Goal: Transaction & Acquisition: Purchase product/service

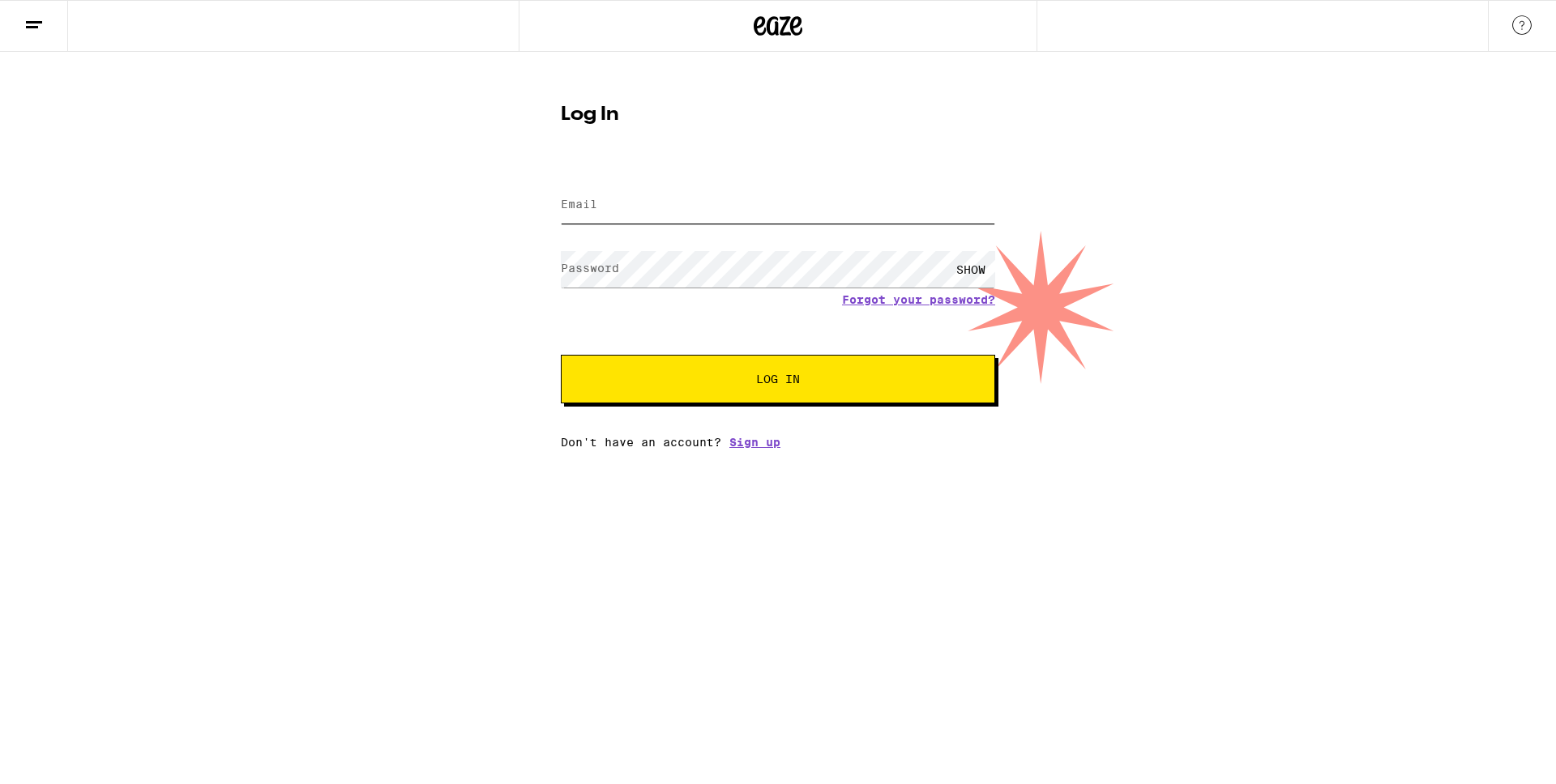
click at [871, 200] on input "Email" at bounding box center [778, 205] width 434 height 37
click at [630, 209] on input "Email" at bounding box center [778, 205] width 434 height 37
click at [669, 213] on input "Email" at bounding box center [778, 205] width 434 height 37
type input "[EMAIL_ADDRESS][DOMAIN_NAME]"
click at [561, 354] on button "Log In" at bounding box center [778, 379] width 434 height 48
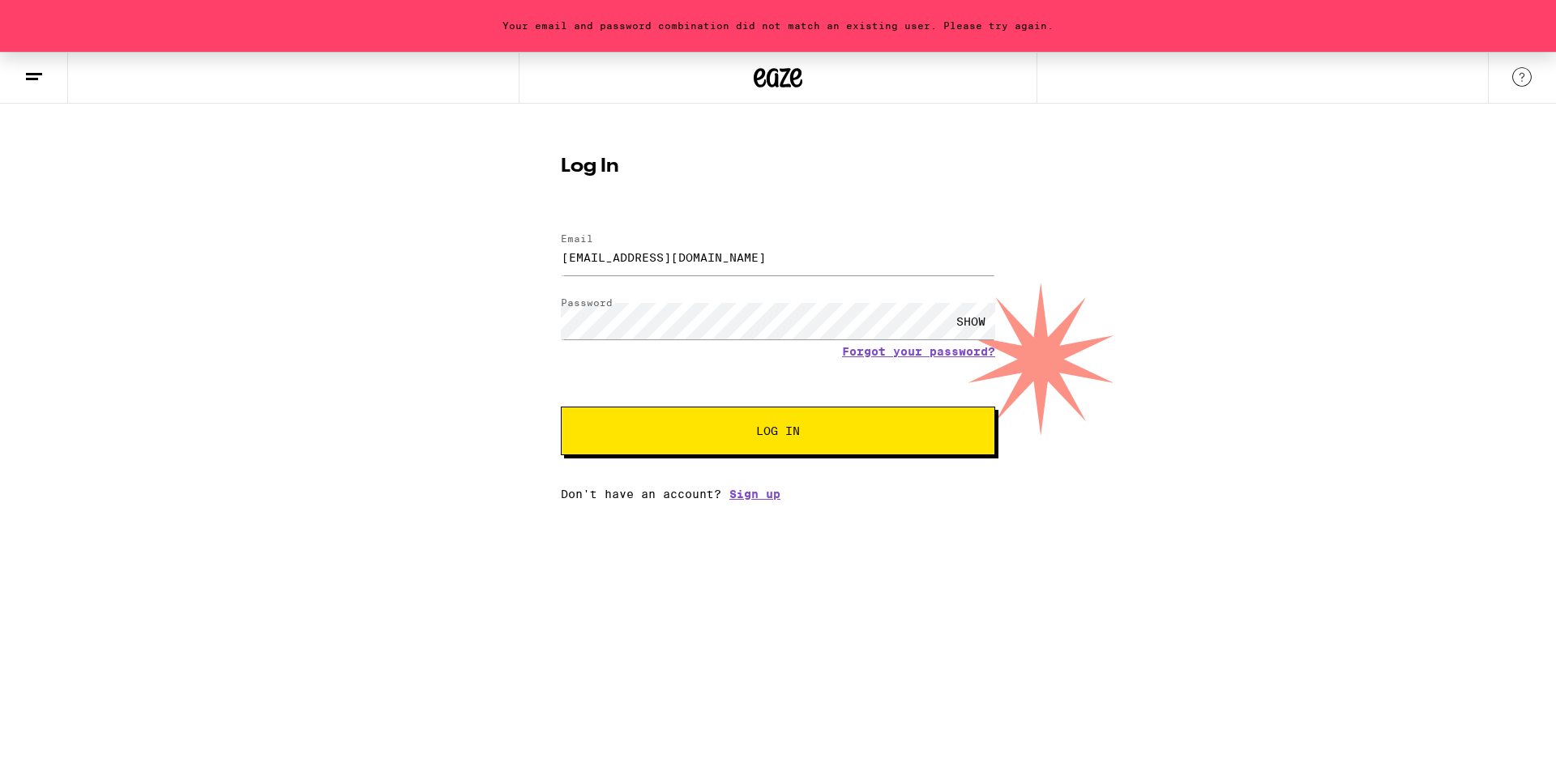
click at [615, 496] on div "Don't have an account? Sign up" at bounding box center [778, 494] width 434 height 13
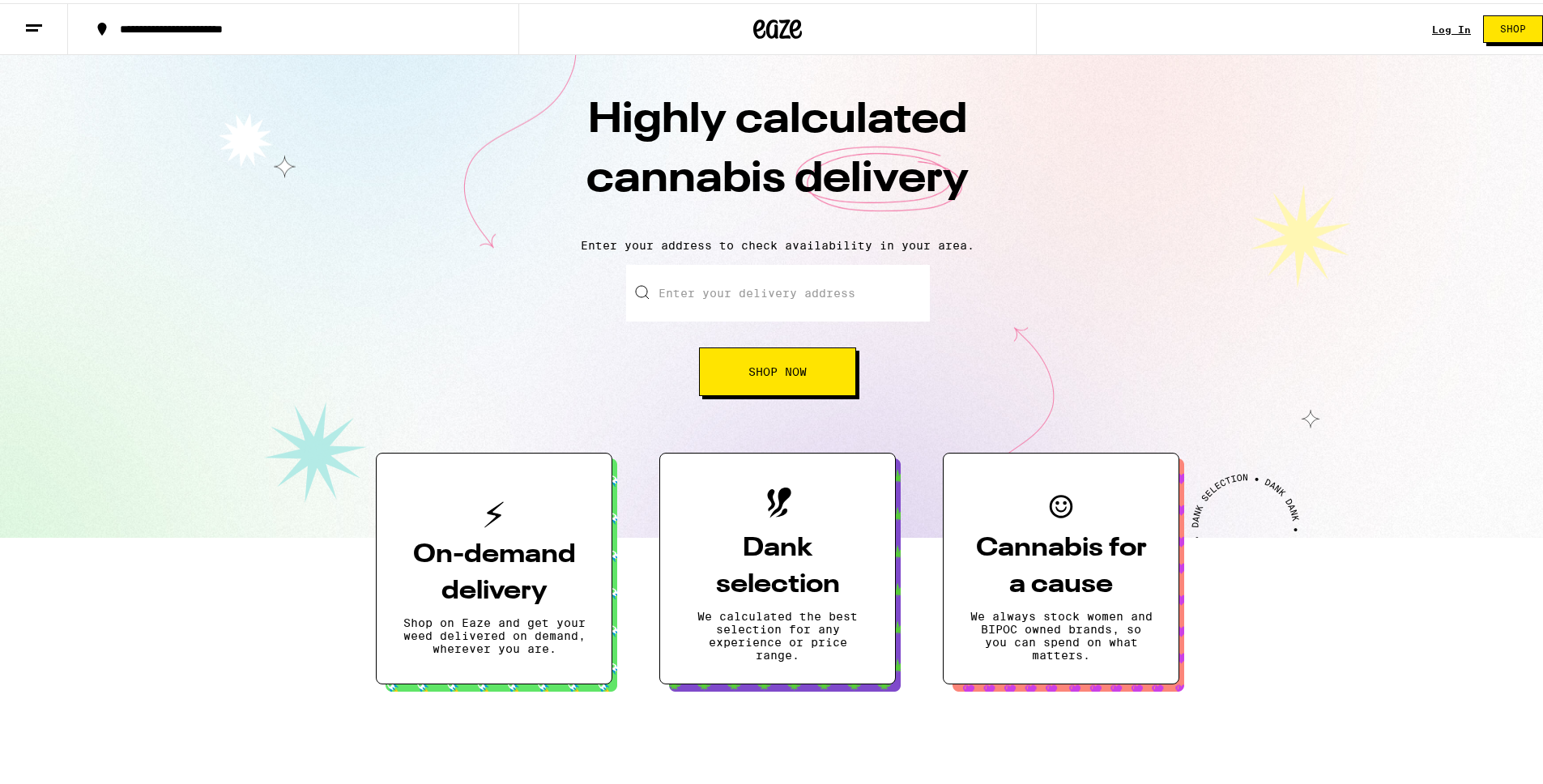
click at [775, 284] on input "Enter your delivery address" at bounding box center [778, 290] width 304 height 57
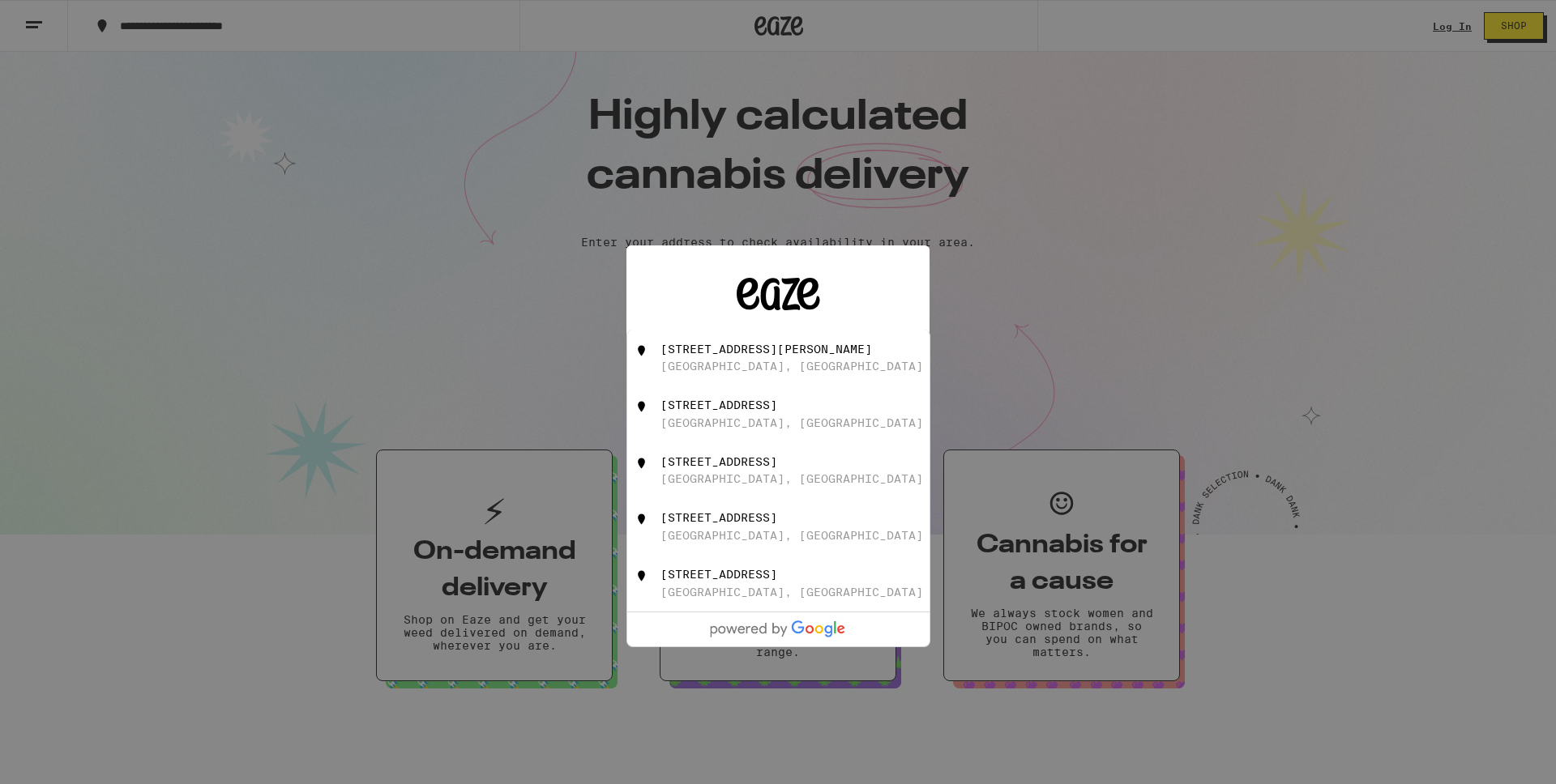
click at [536, 423] on div "Are you 21 years or older? We need this information for legal stuff. Yes No" at bounding box center [778, 392] width 1556 height 784
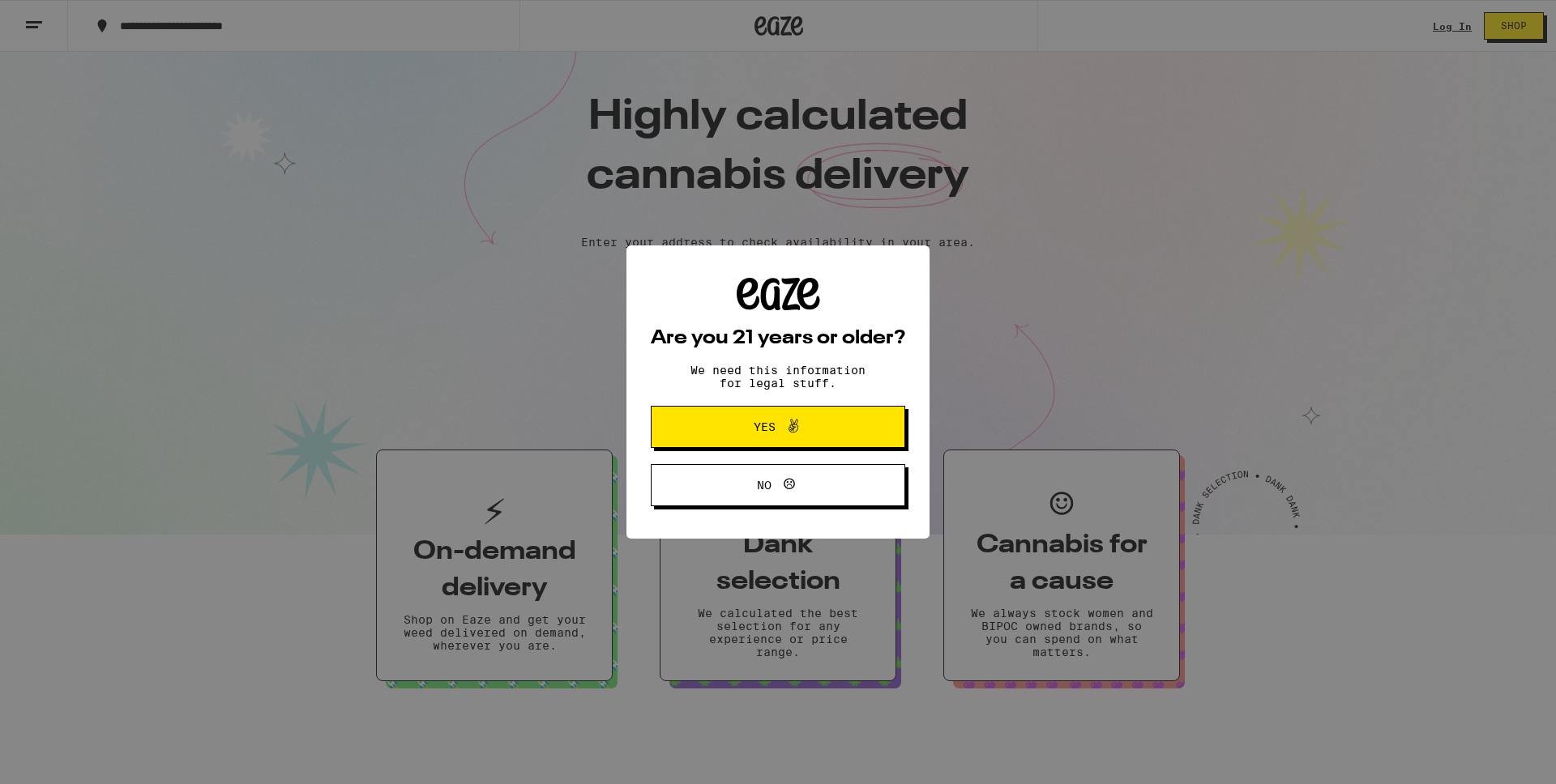
click at [762, 432] on span "Yes" at bounding box center [765, 427] width 21 height 12
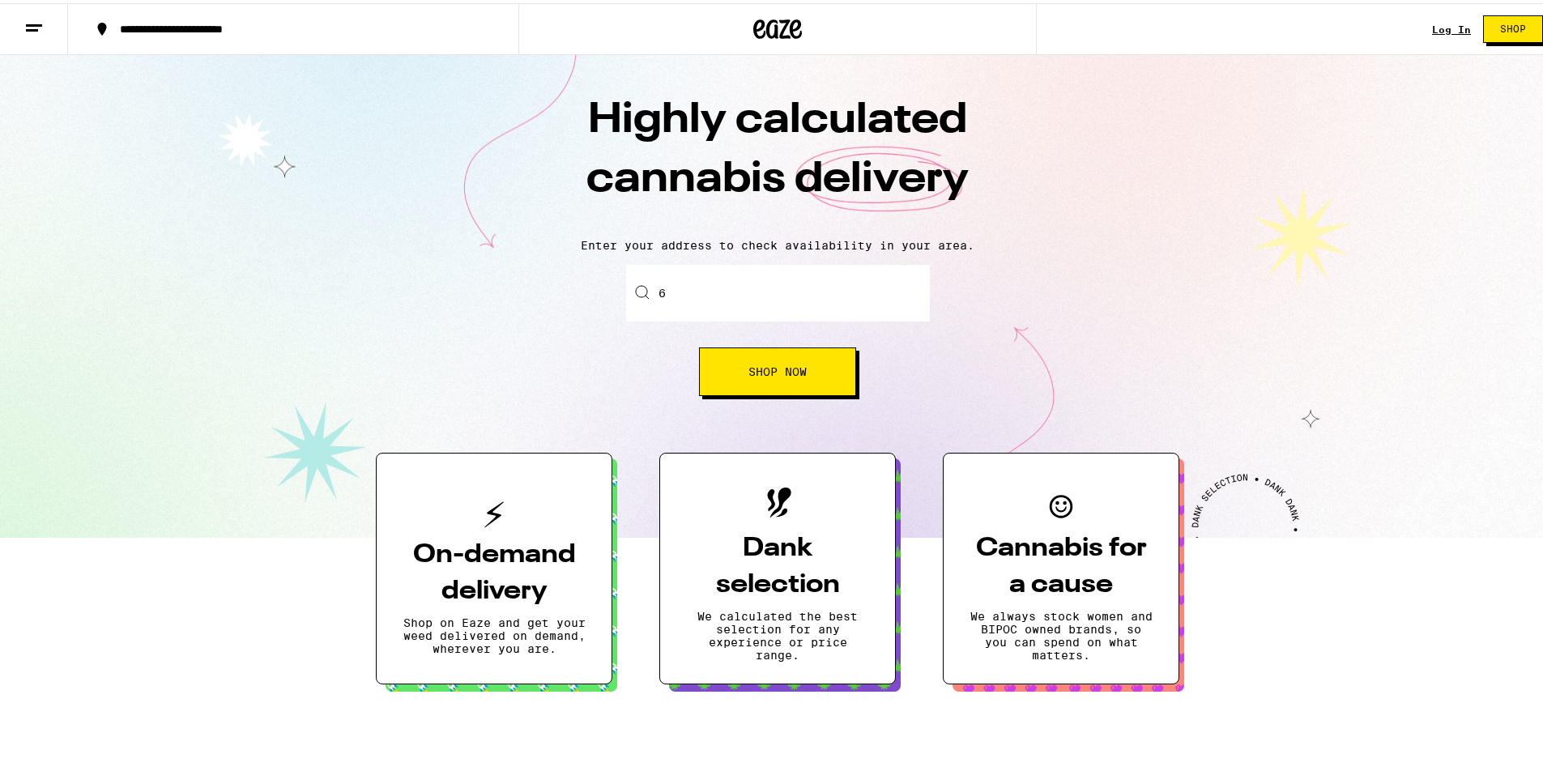
click at [757, 303] on input "6" at bounding box center [778, 290] width 304 height 57
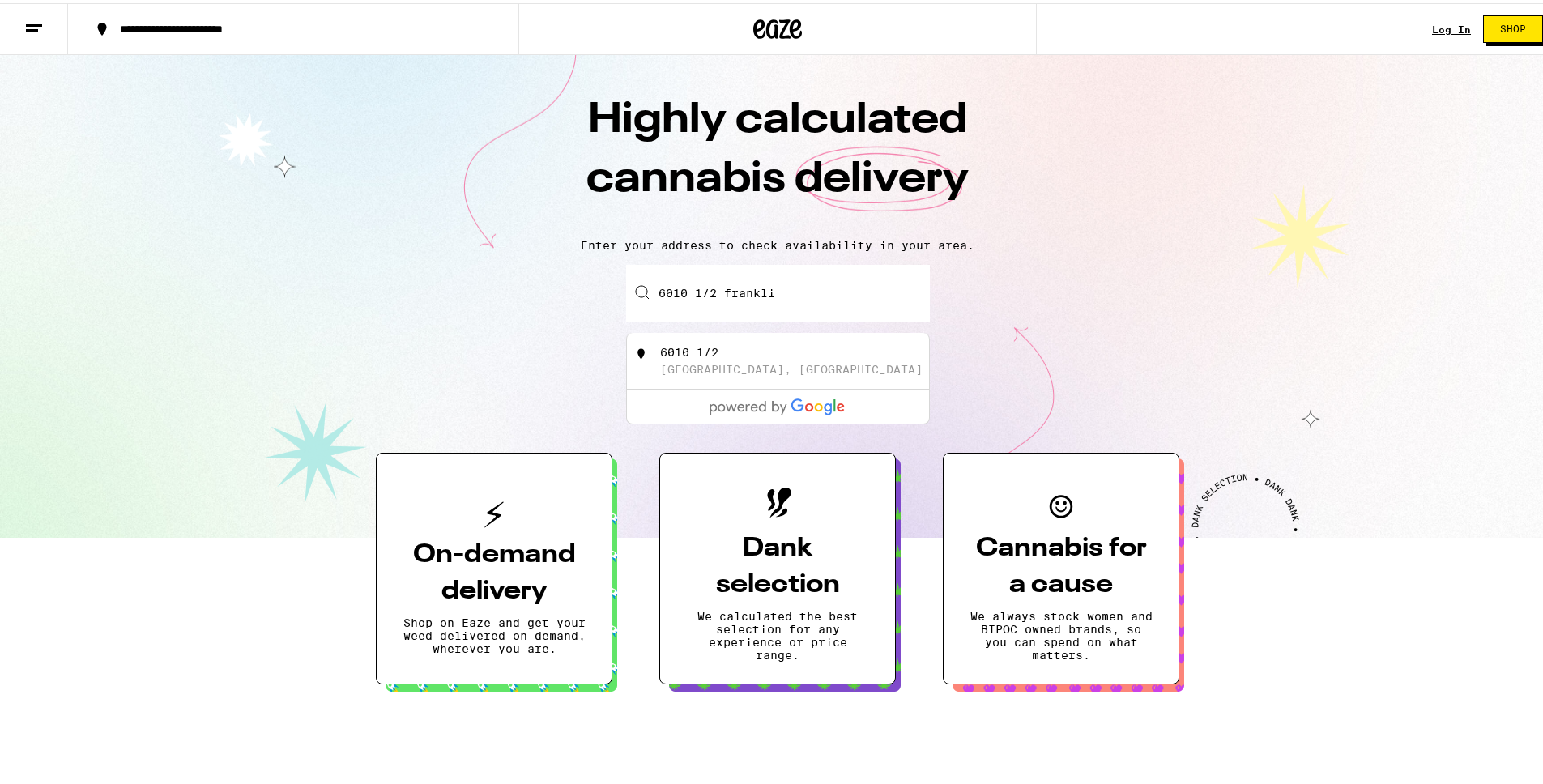
type input "[STREET_ADDRESS]"
type input "Apt 2"
click at [772, 363] on div "[GEOGRAPHIC_DATA], [GEOGRAPHIC_DATA]" at bounding box center [791, 366] width 263 height 13
type input "[STREET_ADDRESS]"
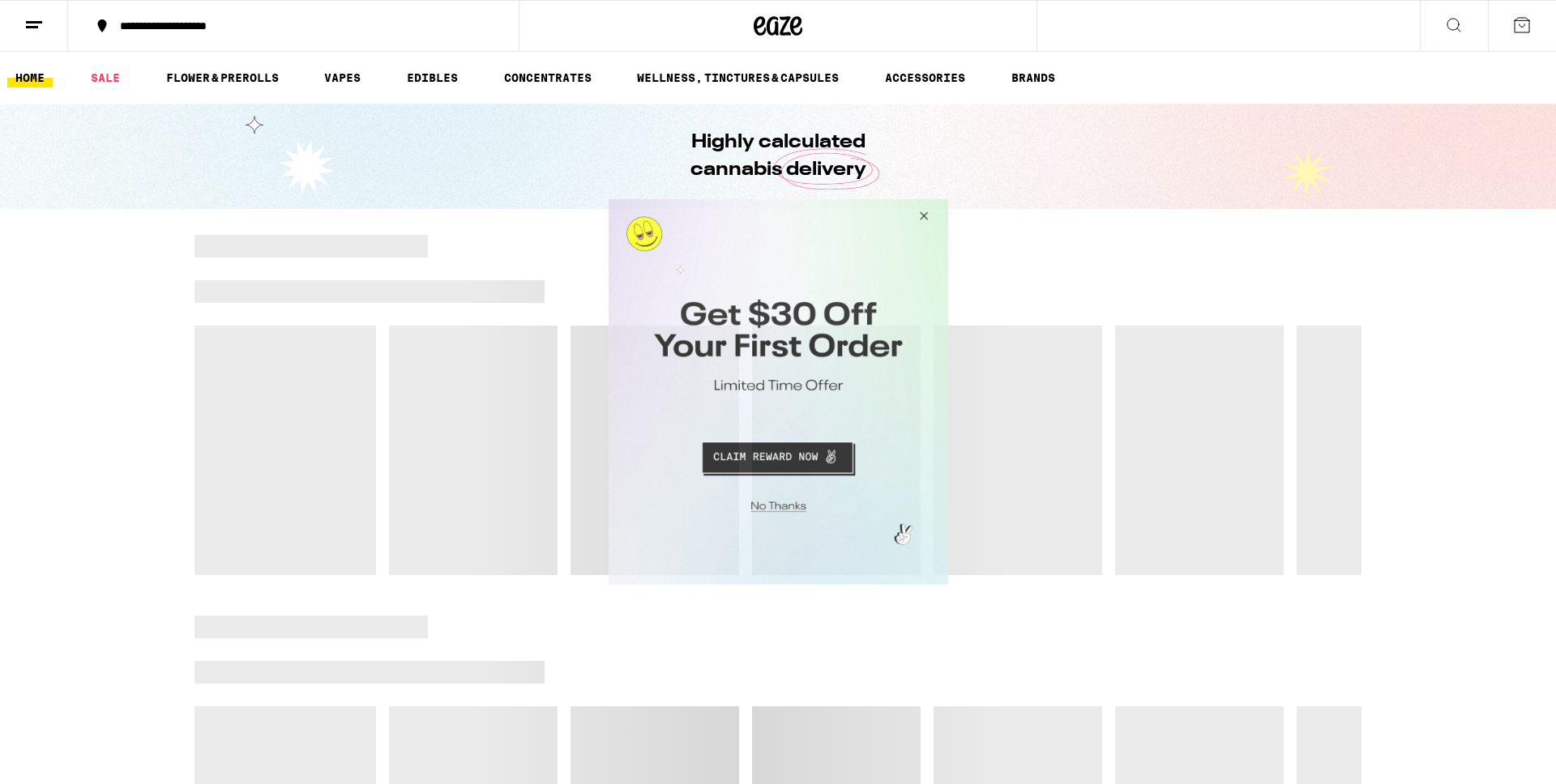
click at [918, 215] on button "Close Modal" at bounding box center [920, 219] width 44 height 39
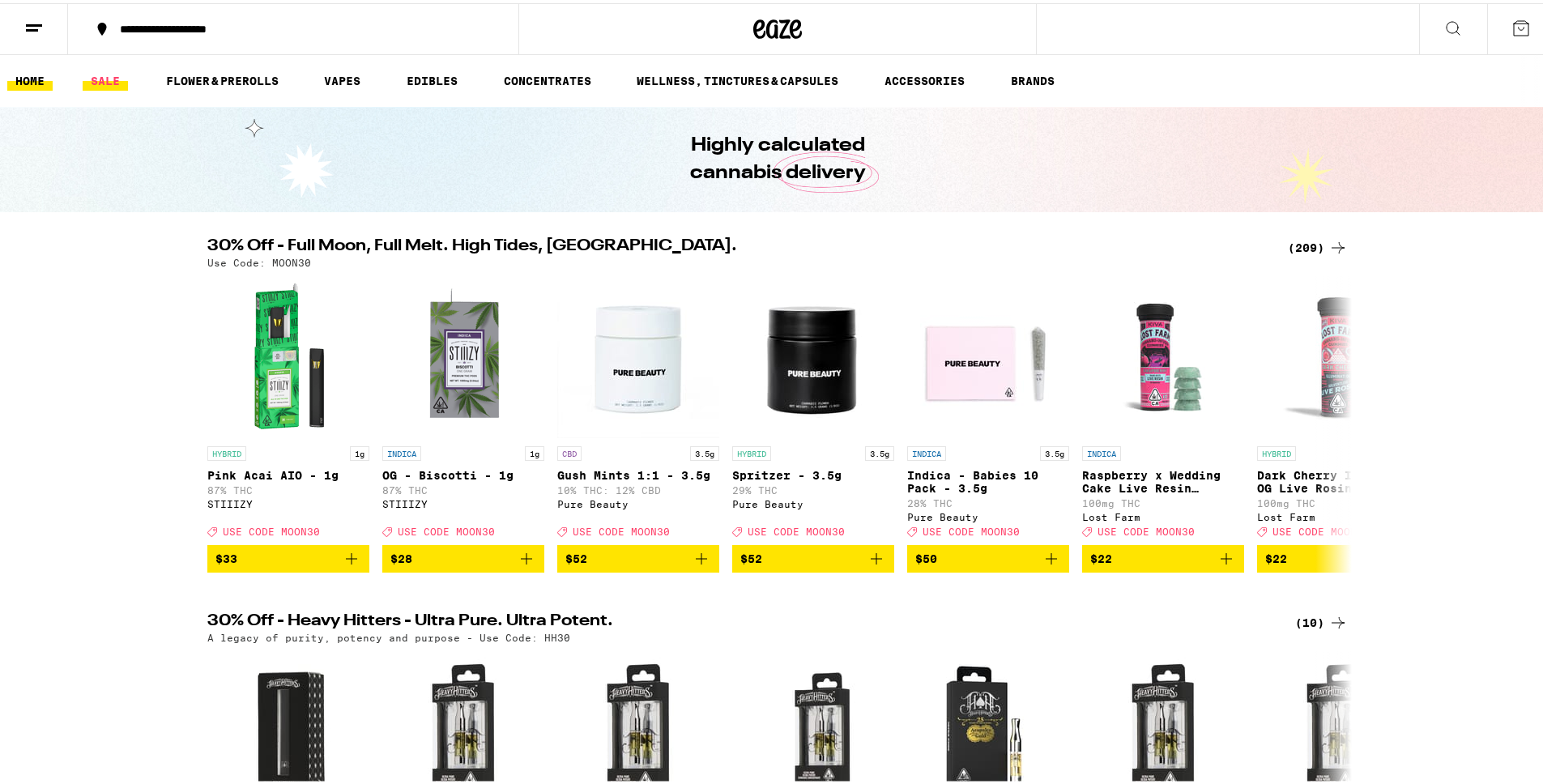
click at [113, 76] on link "SALE" at bounding box center [105, 78] width 46 height 20
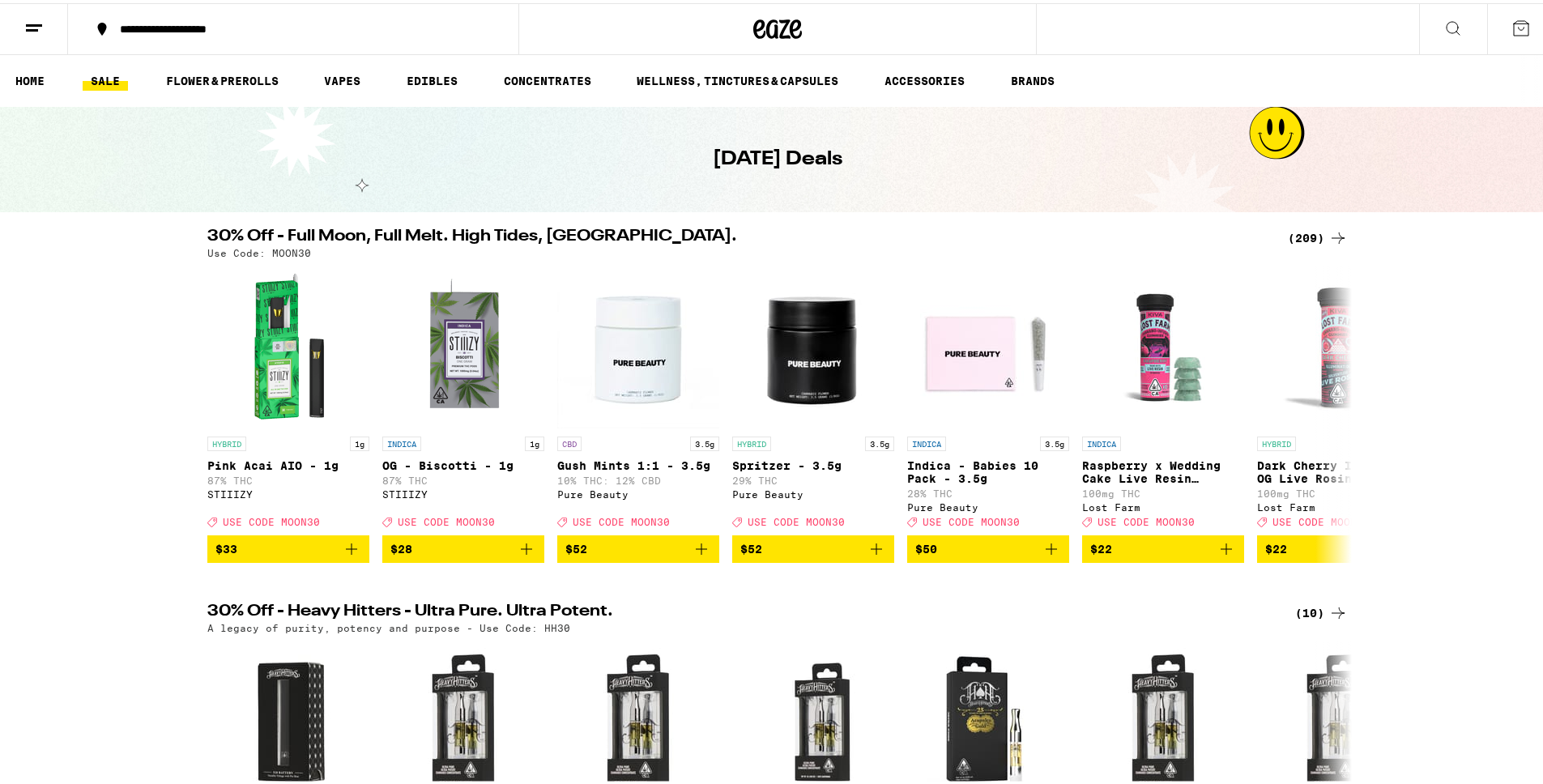
click at [1313, 235] on div "(209)" at bounding box center [1318, 235] width 60 height 20
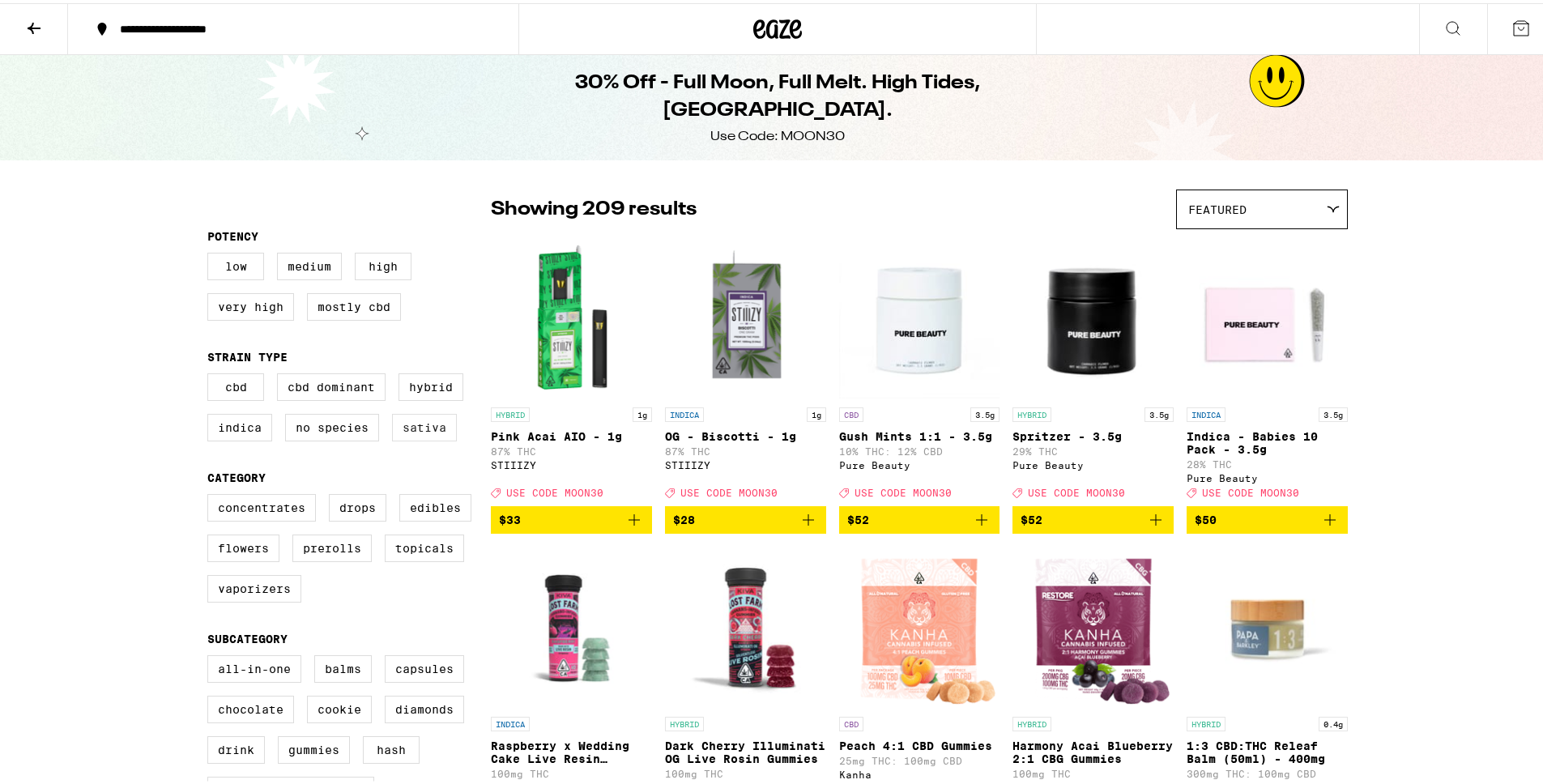
drag, startPoint x: 424, startPoint y: 388, endPoint x: 416, endPoint y: 421, distance: 34.0
click at [424, 388] on label "Hybrid" at bounding box center [430, 384] width 65 height 28
click at [212, 373] on input "Hybrid" at bounding box center [211, 372] width 1 height 1
checkbox input "true"
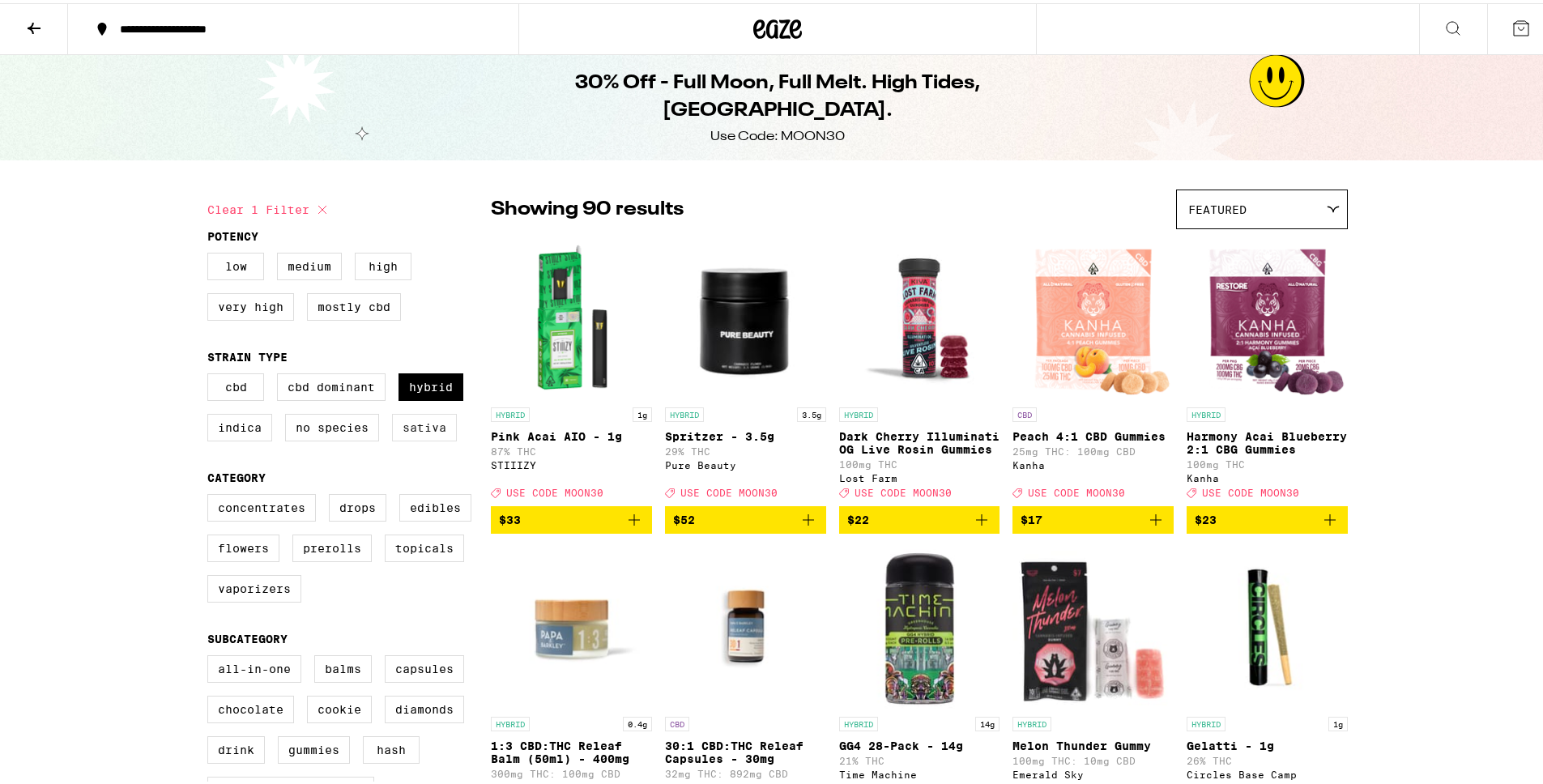
click at [415, 432] on label "Sativa" at bounding box center [424, 424] width 65 height 28
click at [212, 373] on input "Sativa" at bounding box center [211, 372] width 1 height 1
checkbox input "true"
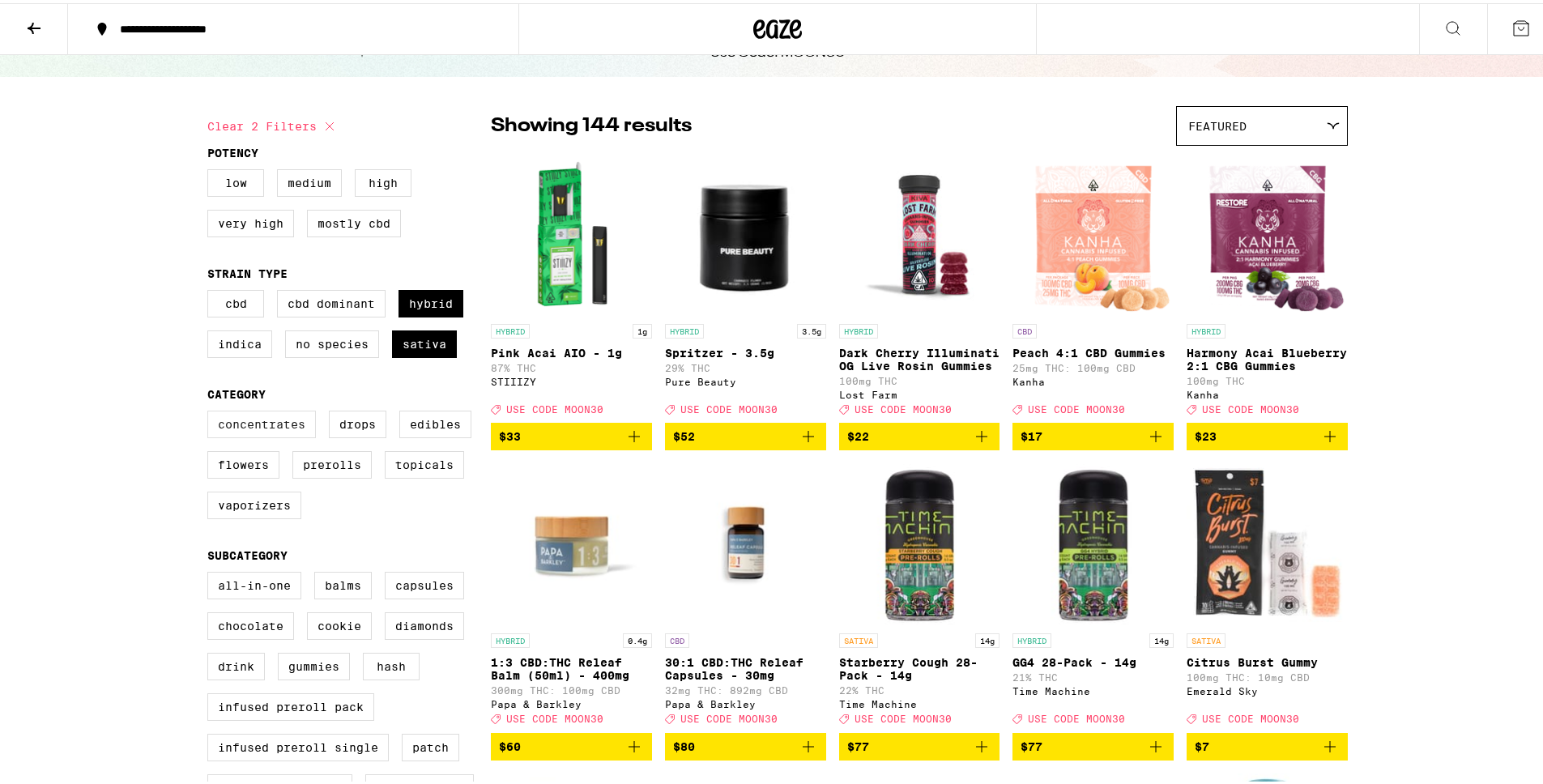
scroll to position [176, 0]
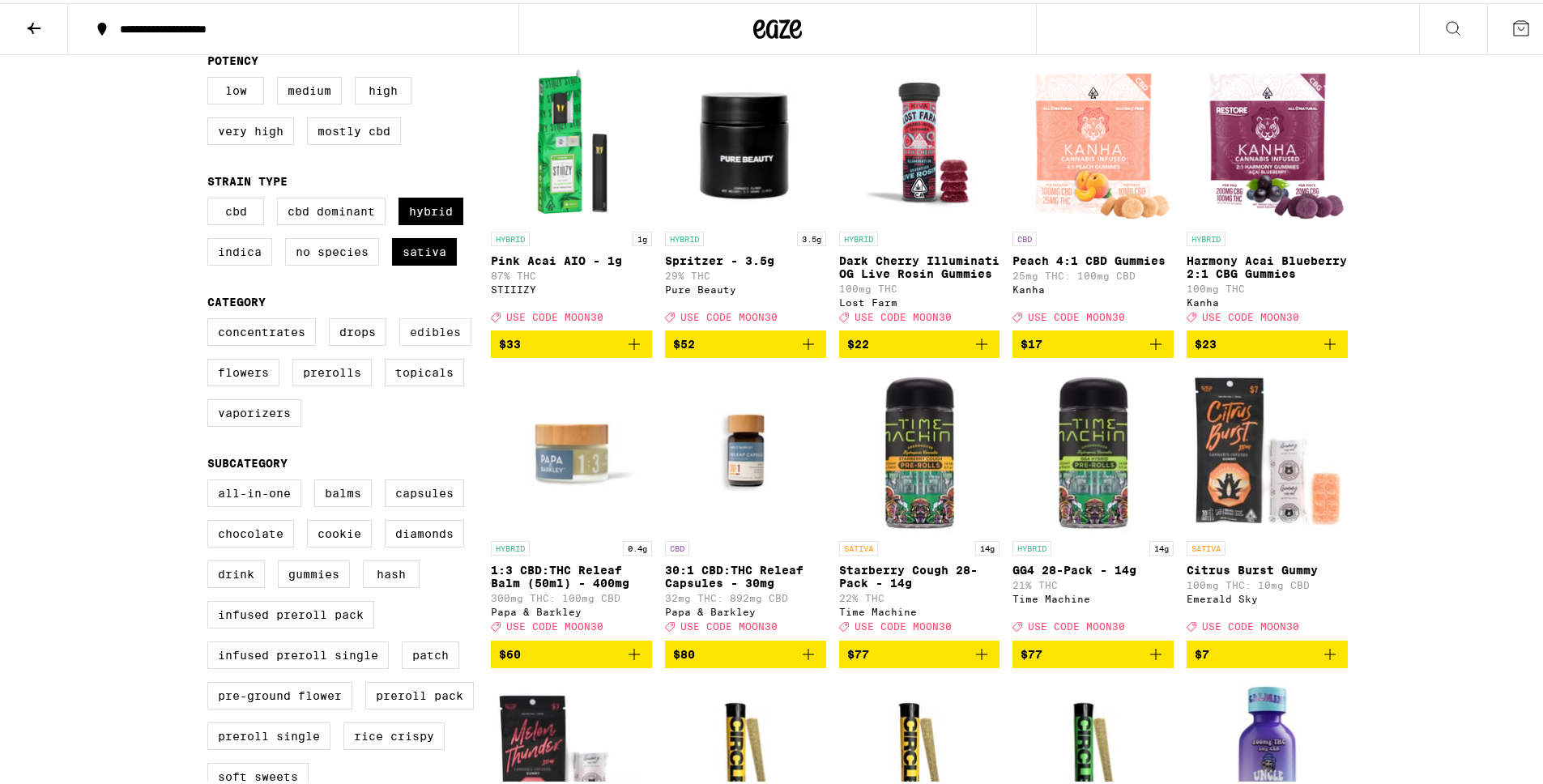
click at [443, 343] on label "Edibles" at bounding box center [435, 329] width 72 height 28
click at [212, 319] on input "Edibles" at bounding box center [211, 318] width 1 height 1
checkbox input "true"
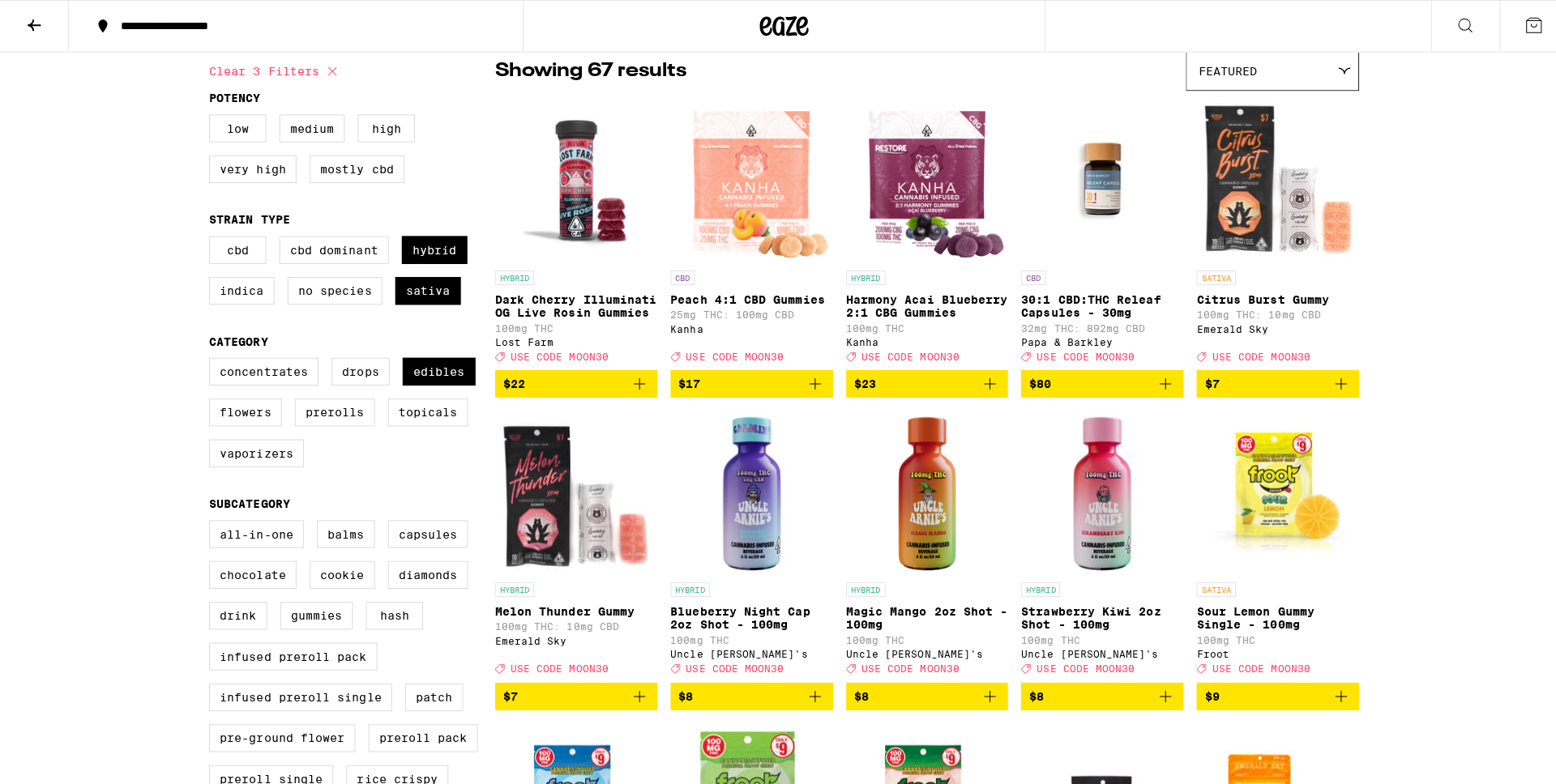
scroll to position [143, 0]
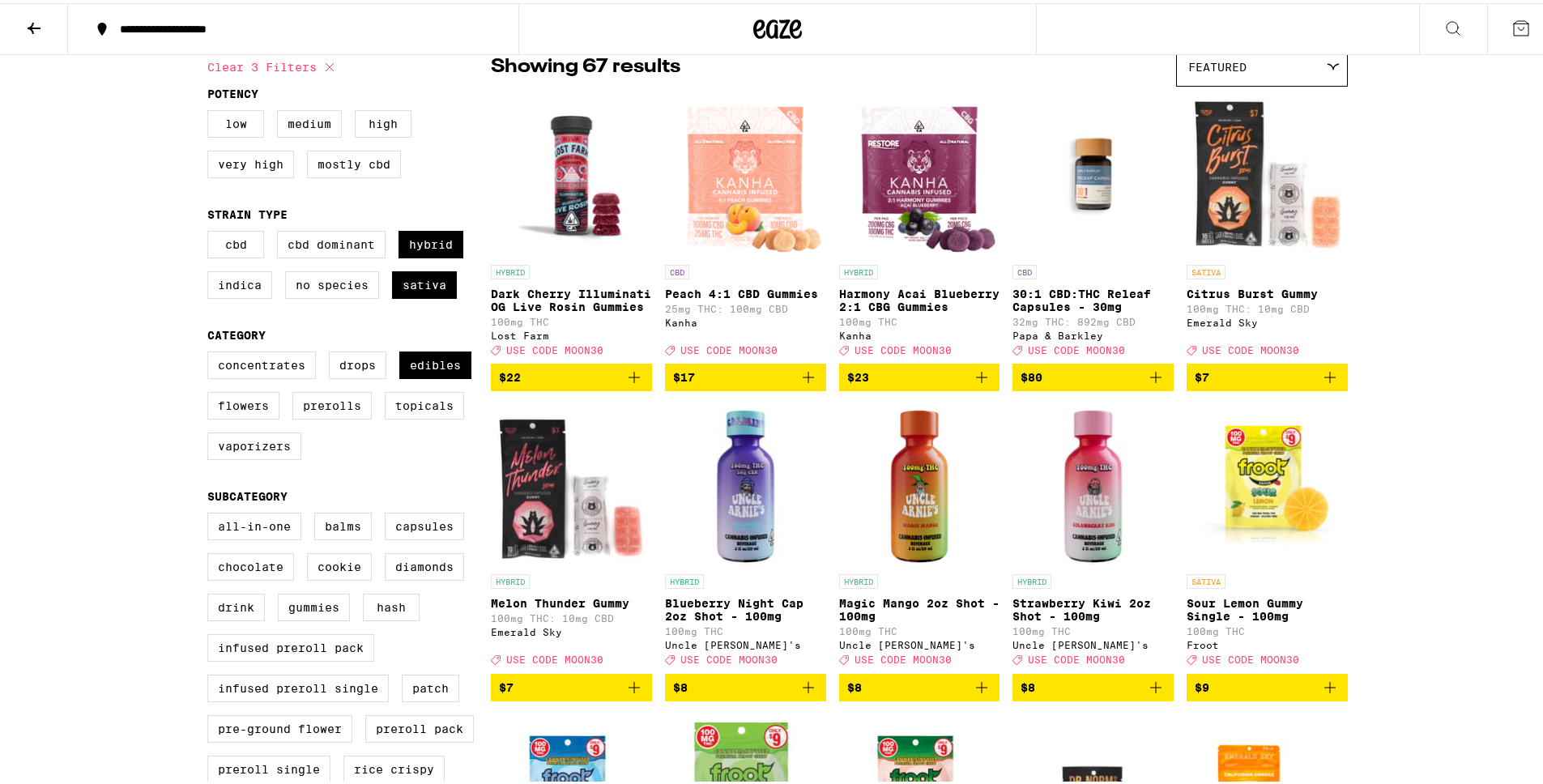
click at [942, 230] on img "Open page for Harmony Acai Blueberry 2:1 CBG Gummies from Kanha" at bounding box center [920, 172] width 159 height 162
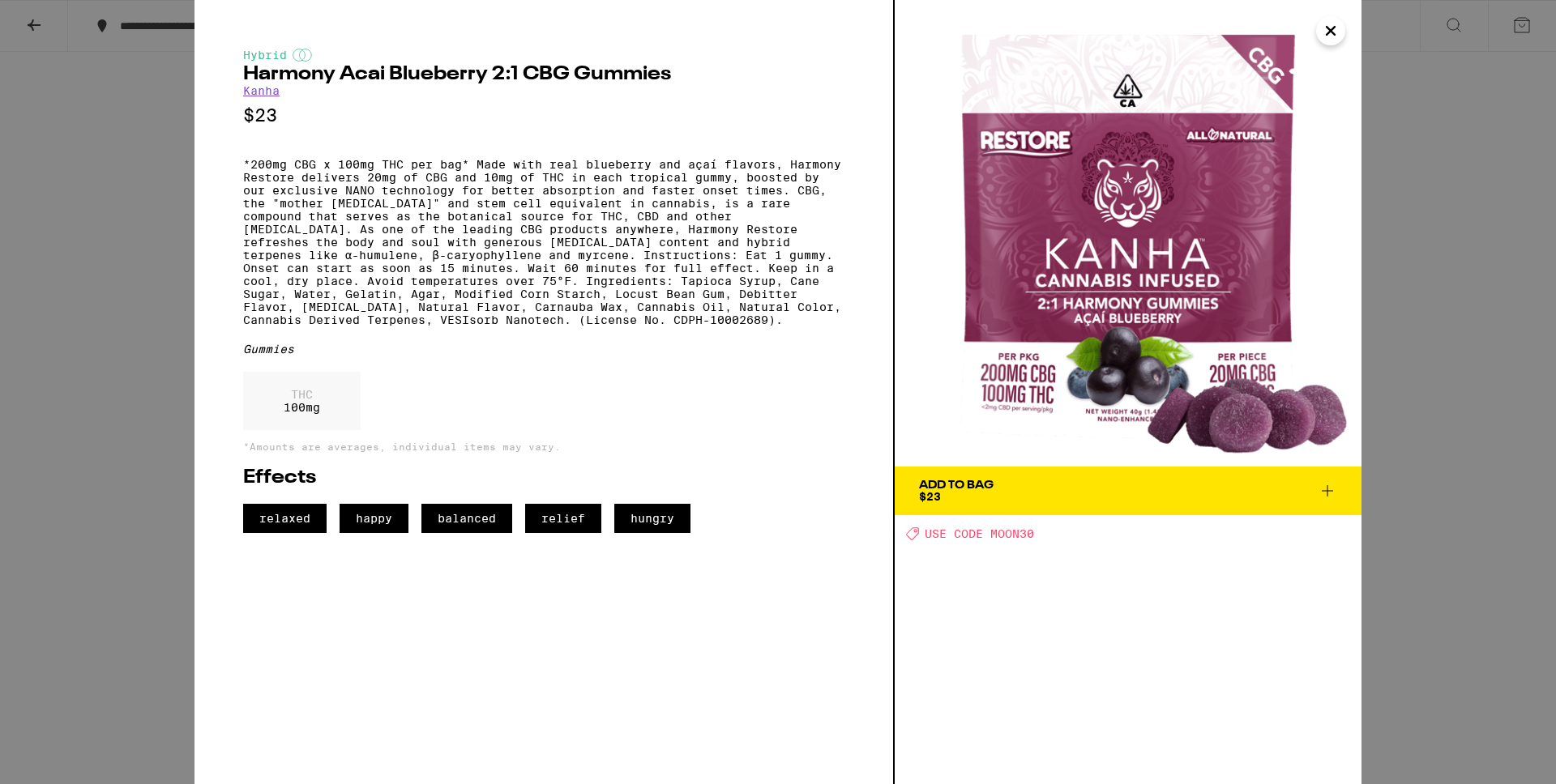
click at [957, 489] on div "Add To Bag" at bounding box center [956, 485] width 74 height 12
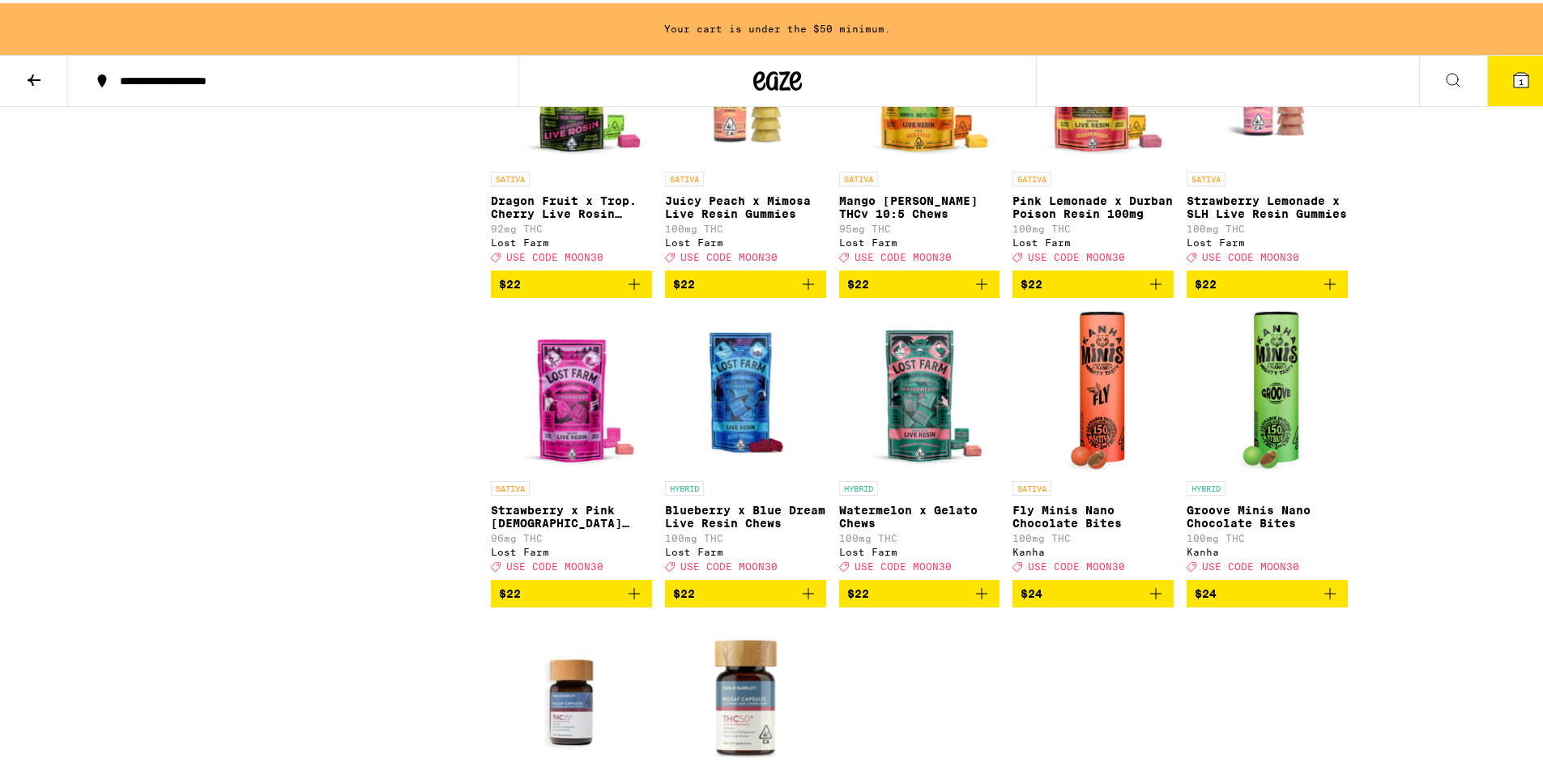
scroll to position [3697, 0]
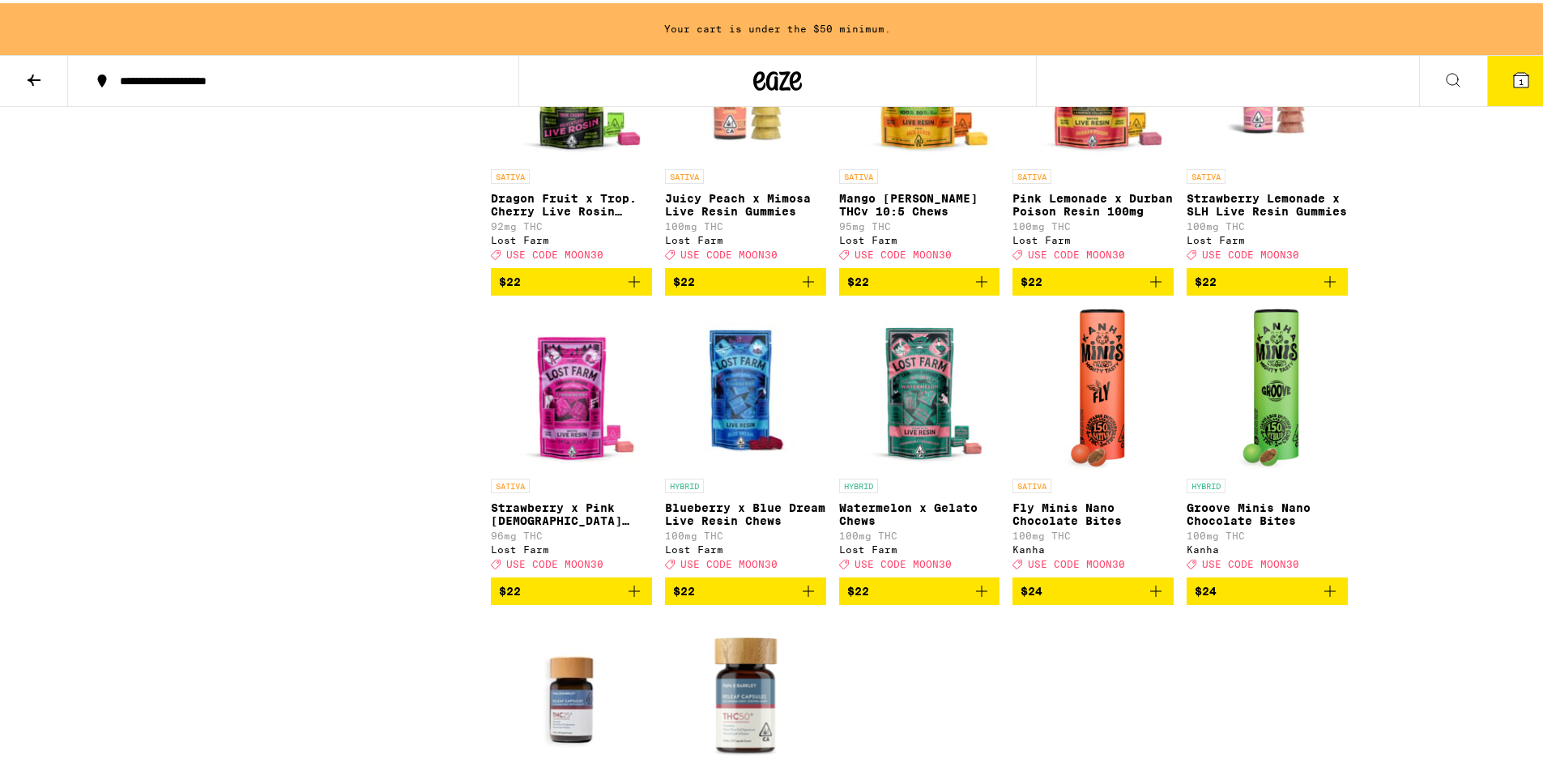
click at [555, 598] on span "$22" at bounding box center [571, 588] width 145 height 20
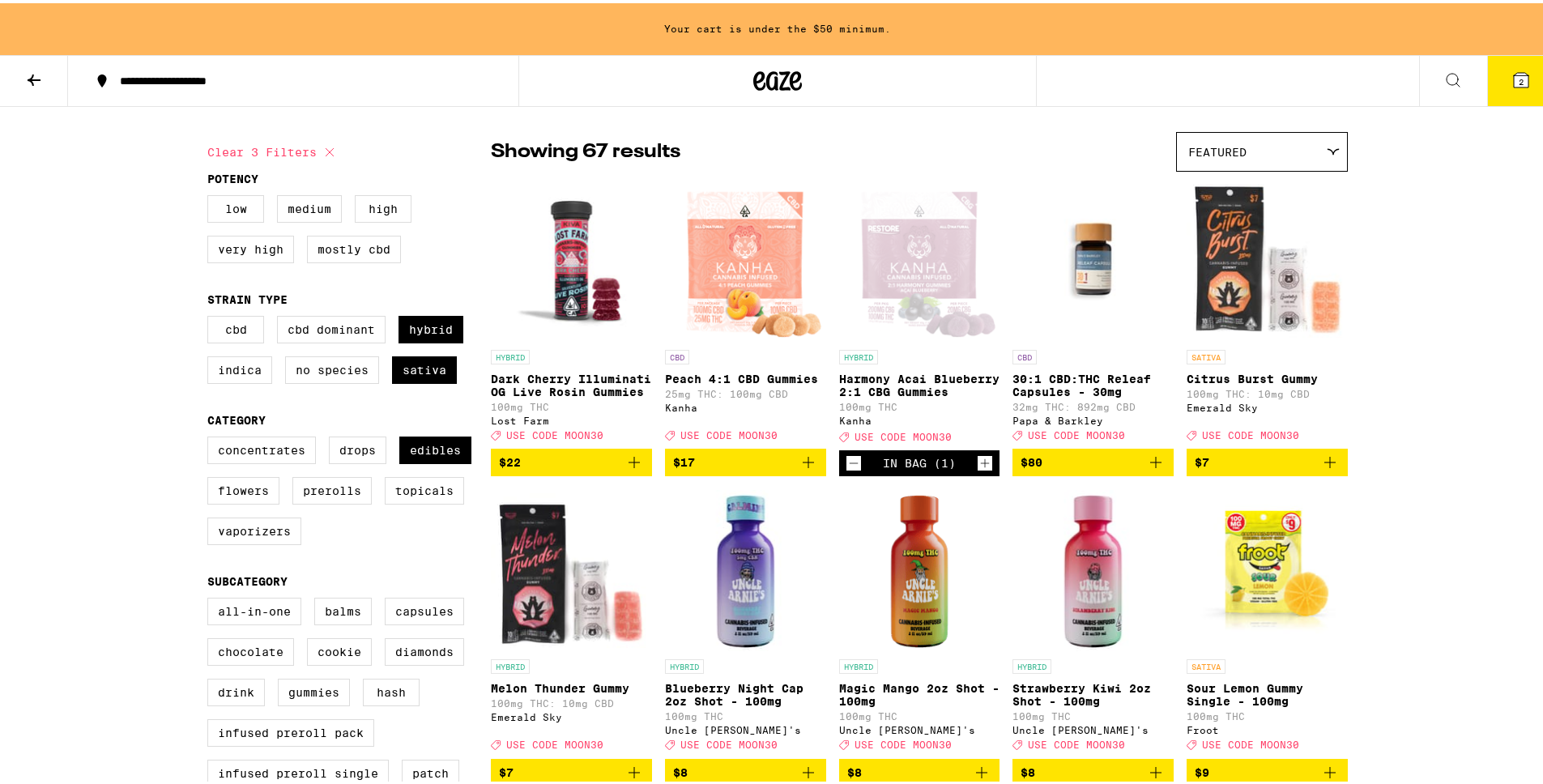
scroll to position [0, 0]
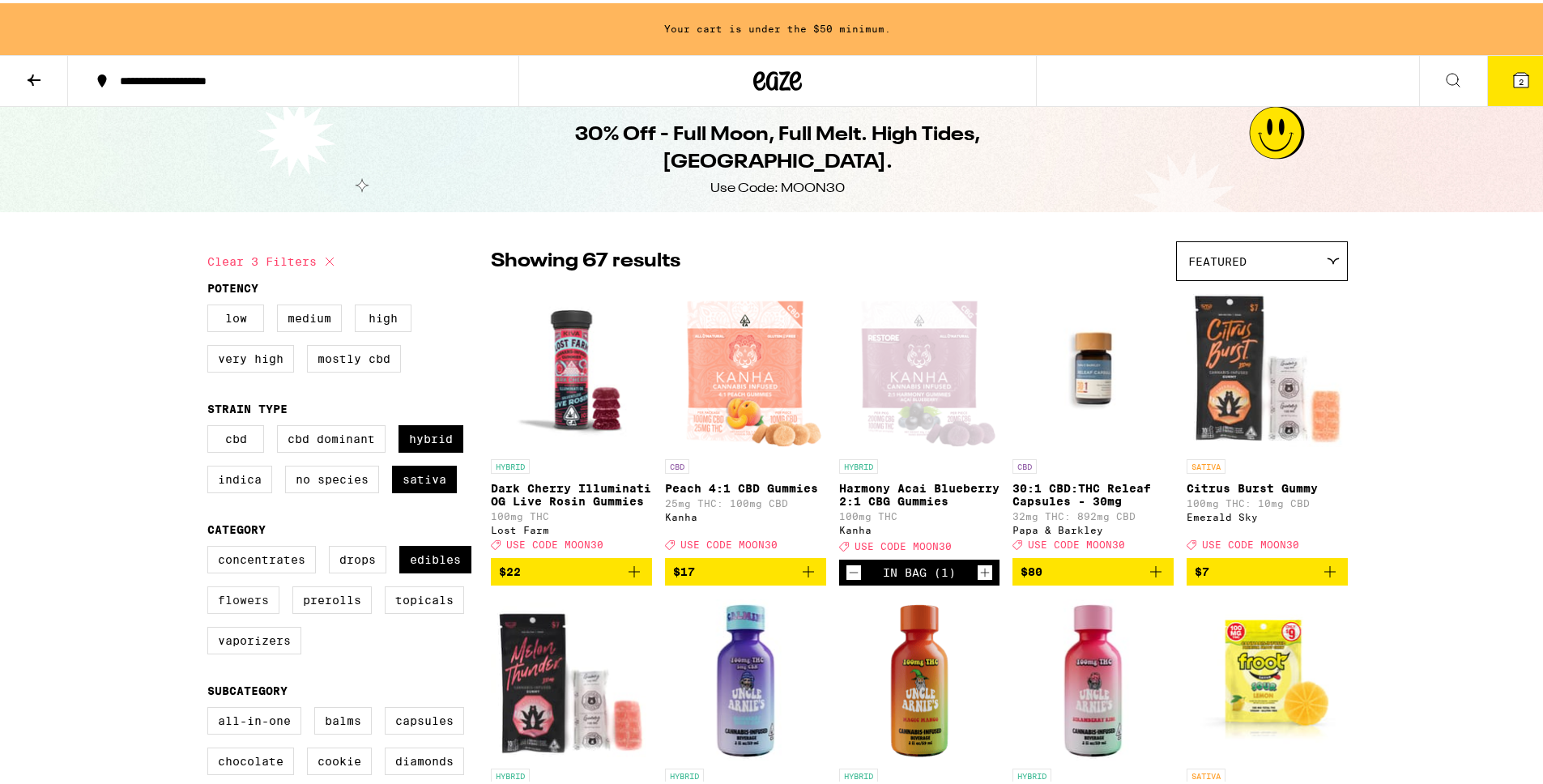
click at [239, 605] on label "Flowers" at bounding box center [243, 596] width 72 height 28
click at [212, 546] on input "Flowers" at bounding box center [211, 546] width 1 height 1
checkbox input "true"
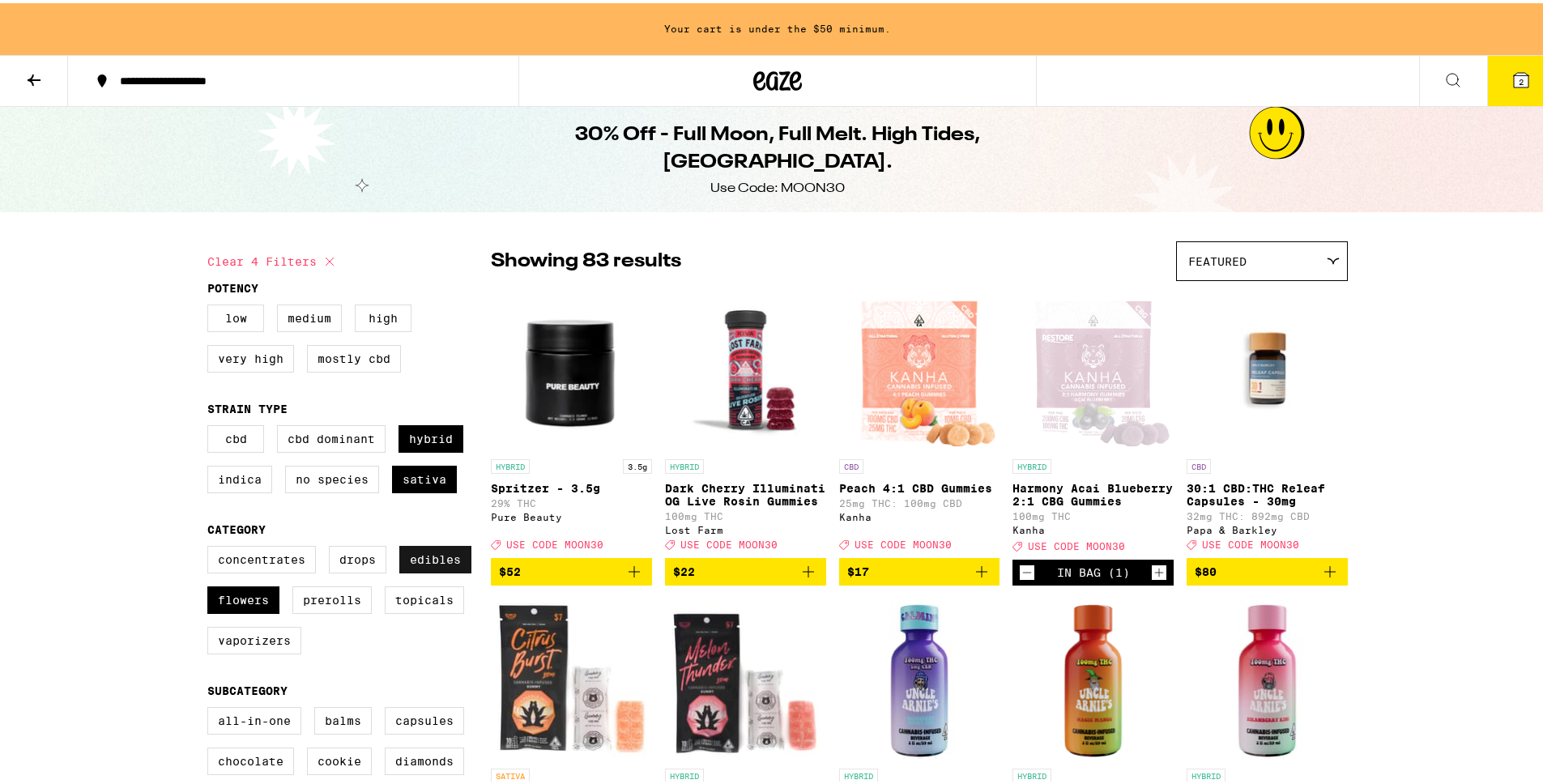
click at [464, 571] on label "Edibles" at bounding box center [435, 556] width 72 height 28
click at [212, 546] on input "Edibles" at bounding box center [211, 546] width 1 height 1
checkbox input "false"
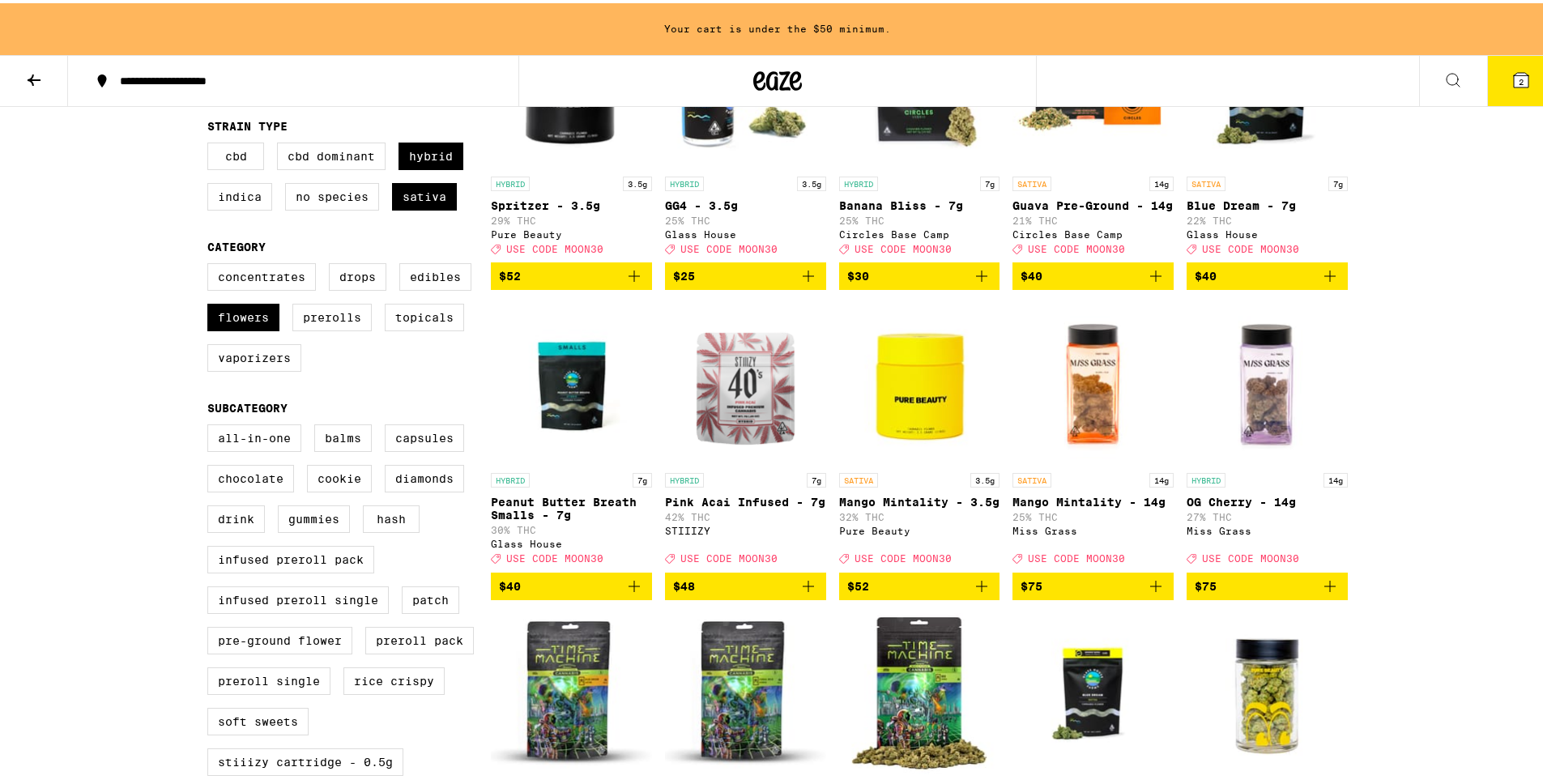
scroll to position [284, 0]
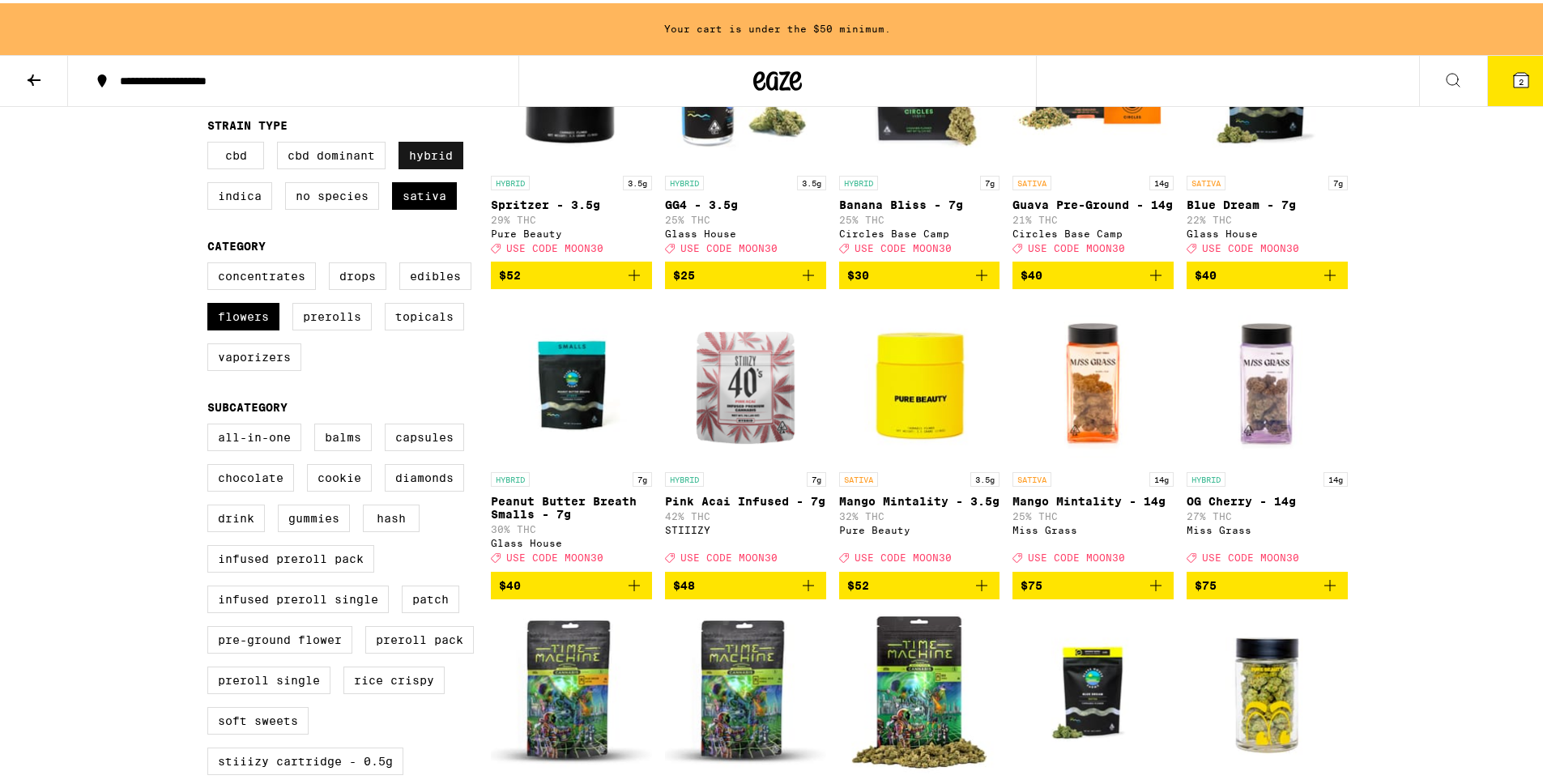
click at [430, 158] on label "Hybrid" at bounding box center [430, 152] width 65 height 28
click at [212, 142] on input "Hybrid" at bounding box center [211, 141] width 1 height 1
checkbox input "false"
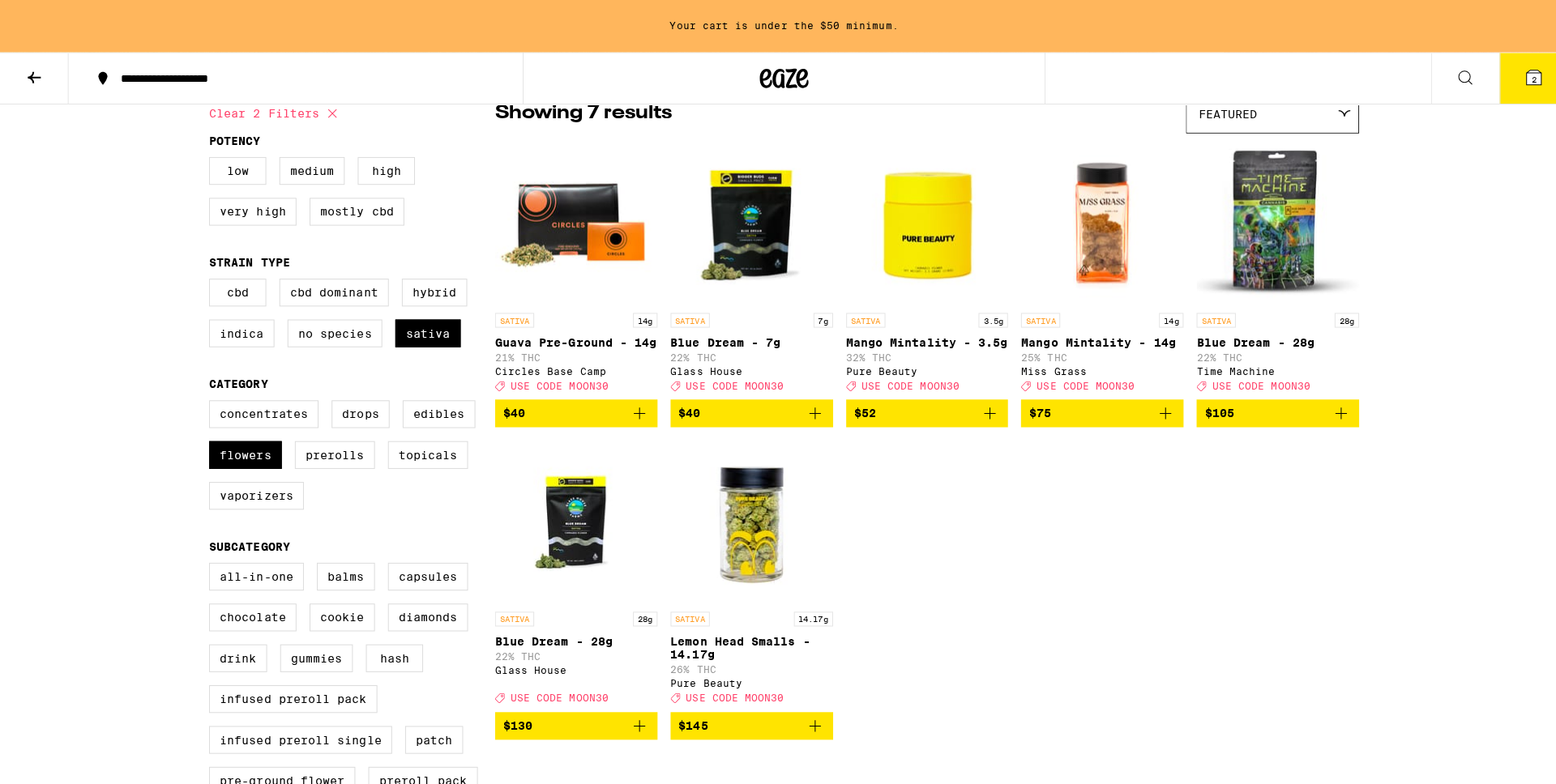
scroll to position [134, 0]
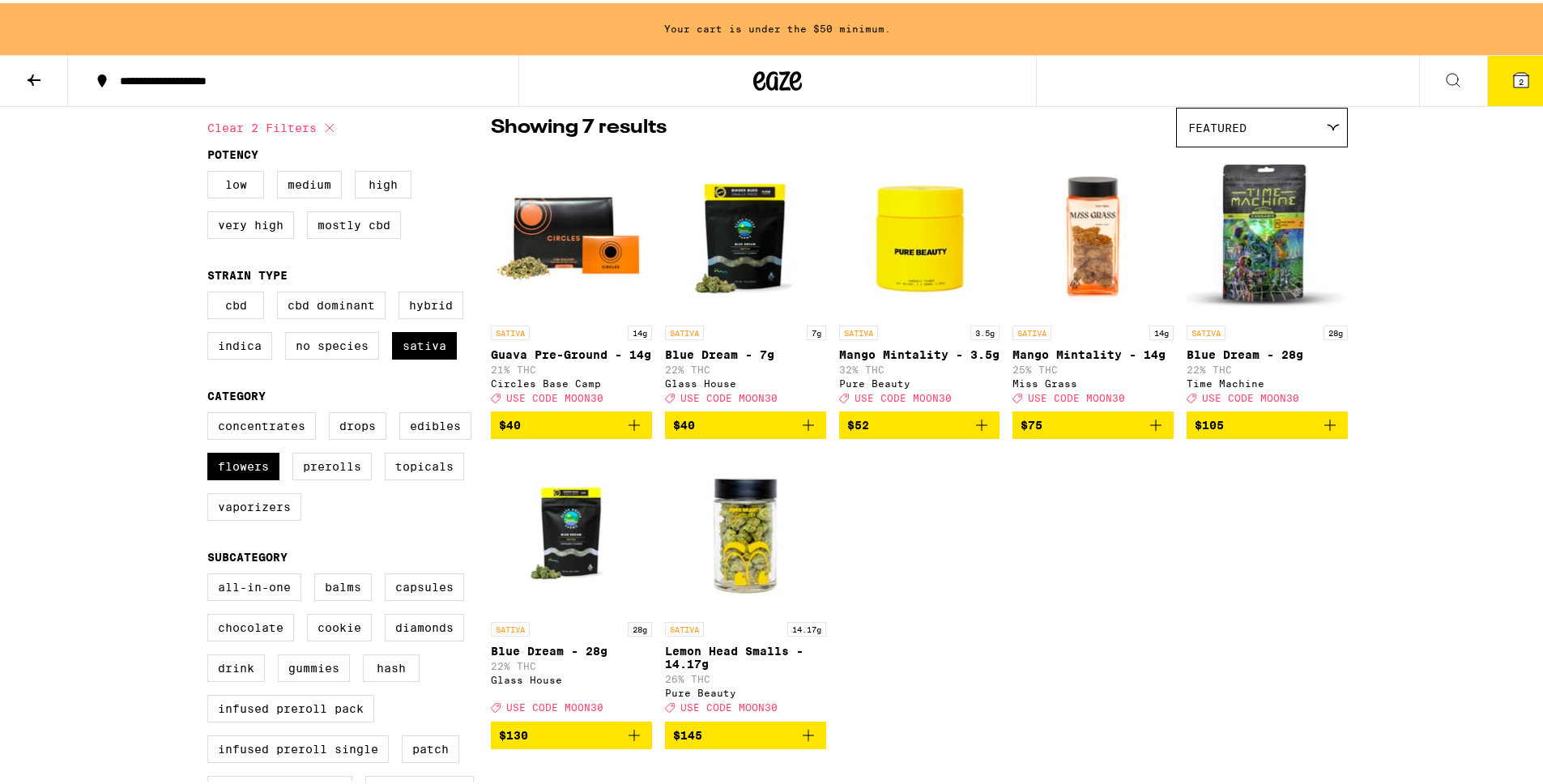
click at [719, 273] on img "Open page for Blue Dream - 7g from Glass House" at bounding box center [746, 233] width 162 height 162
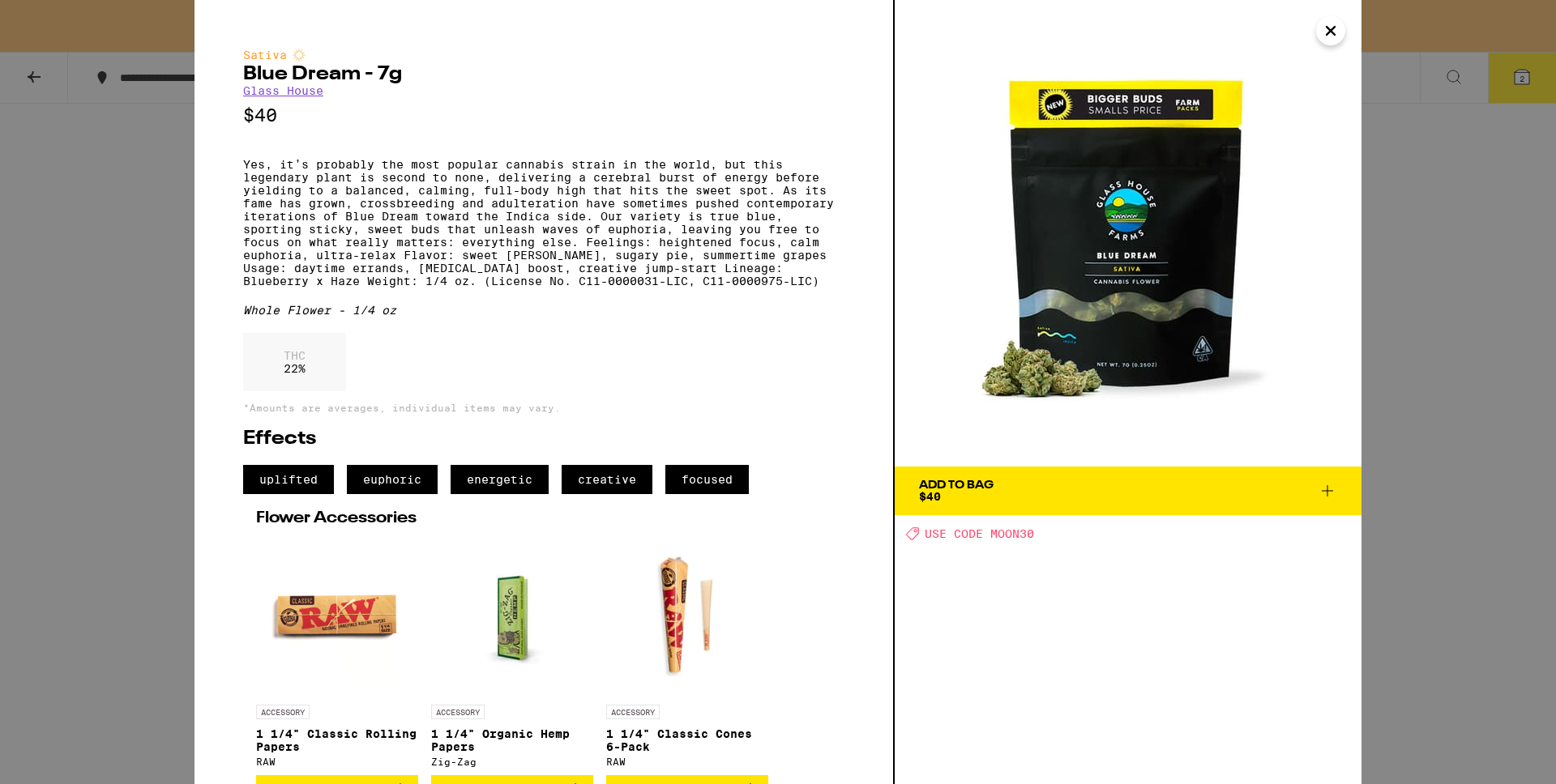
click at [1490, 405] on div "Sativa Blue Dream - 7g Glass House $40 Yes, it’s probably the most popular cann…" at bounding box center [778, 392] width 1556 height 784
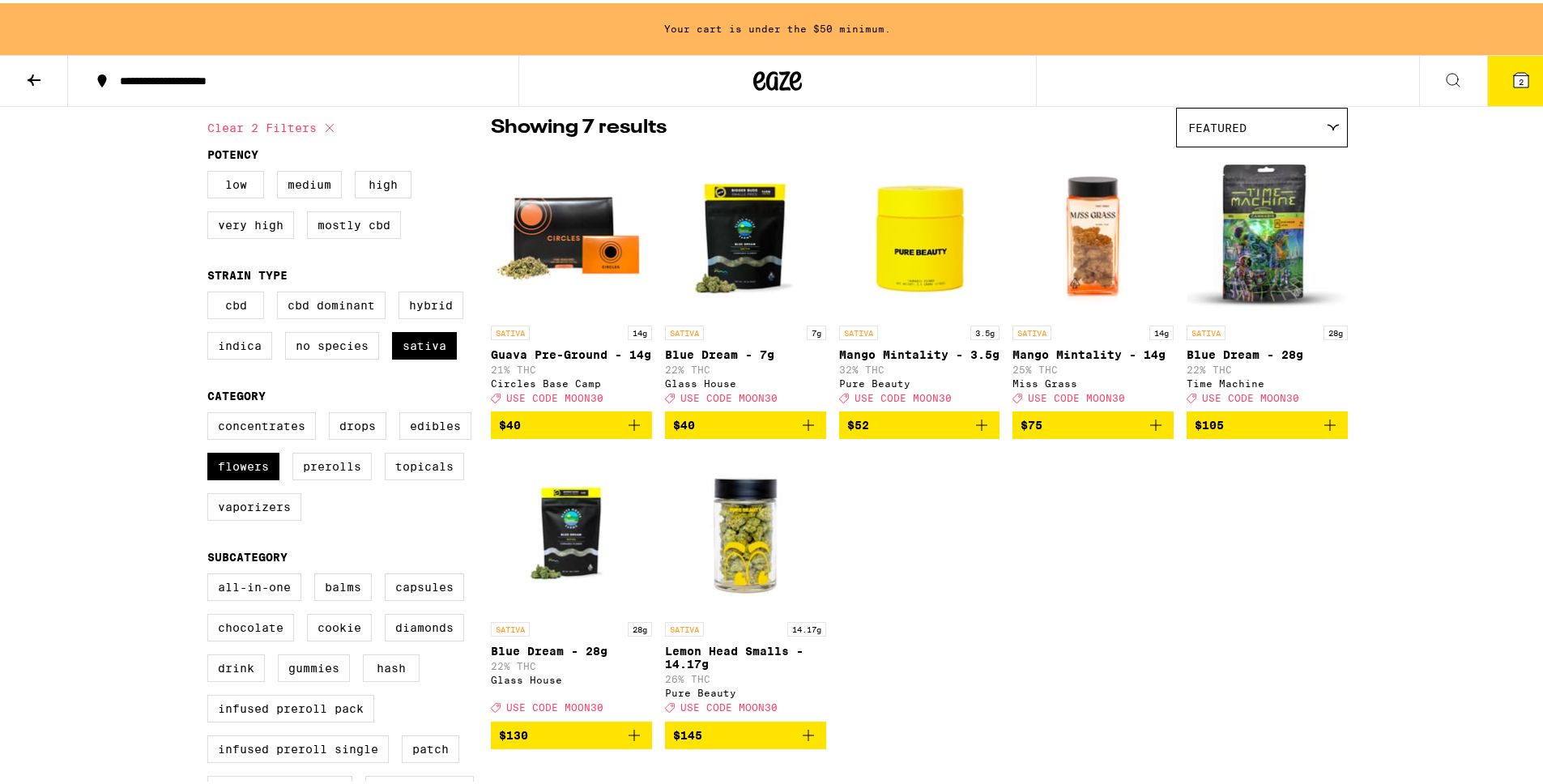
click at [915, 262] on img "Open page for Mango Mintality - 3.5g from Pure Beauty" at bounding box center [920, 233] width 162 height 162
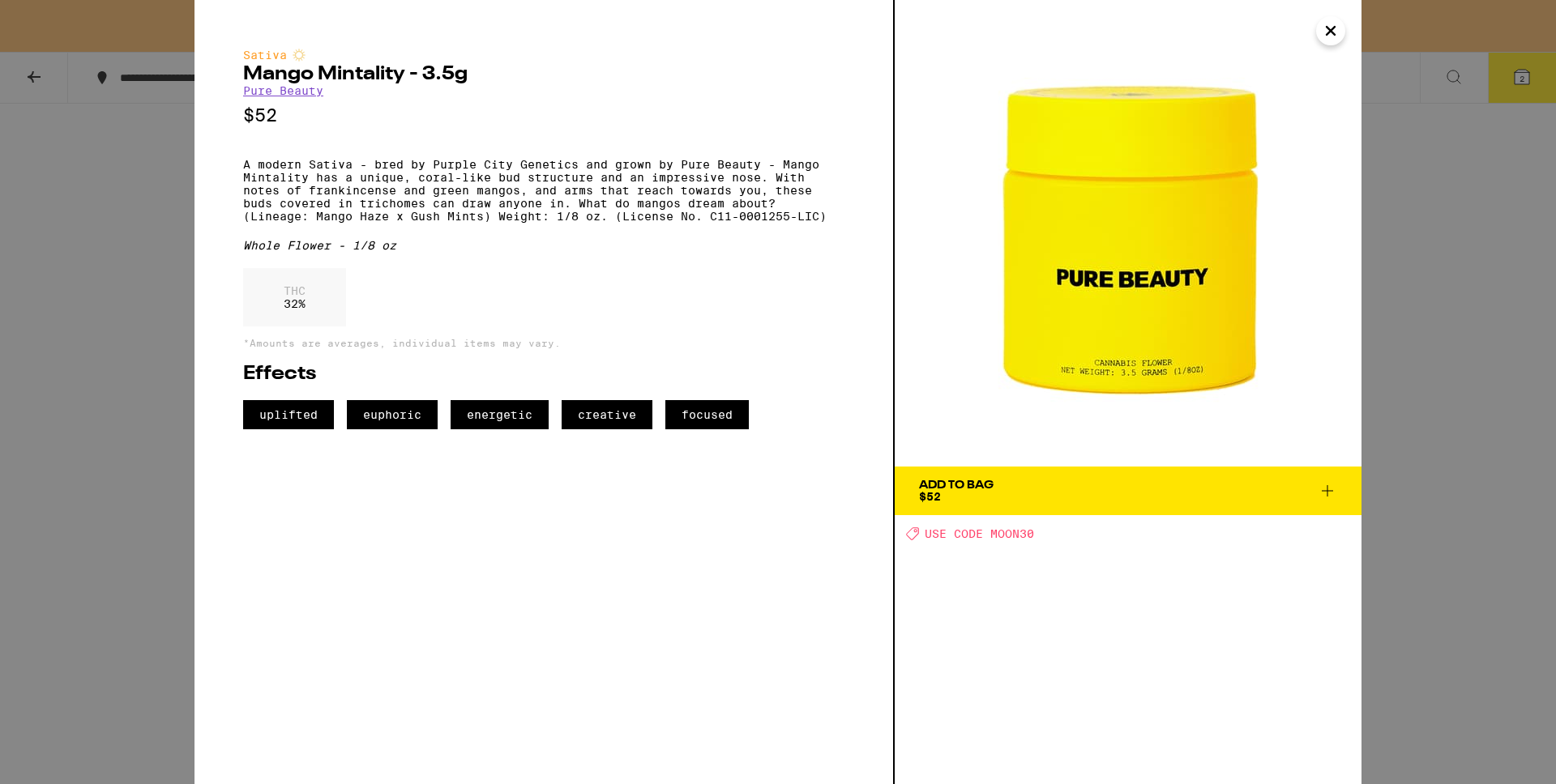
click at [975, 496] on div "Add To Bag $52" at bounding box center [956, 490] width 74 height 22
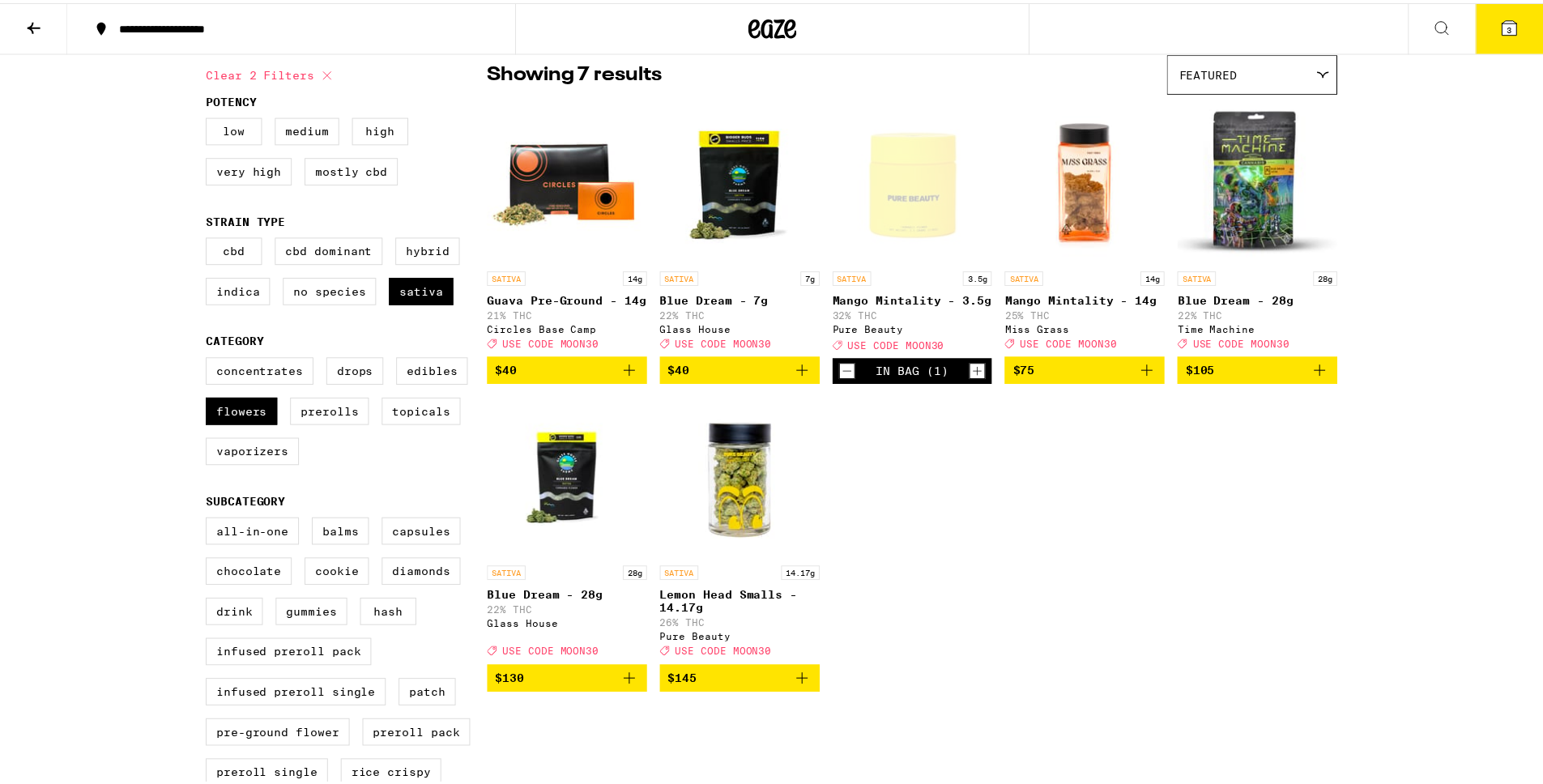
scroll to position [82, 0]
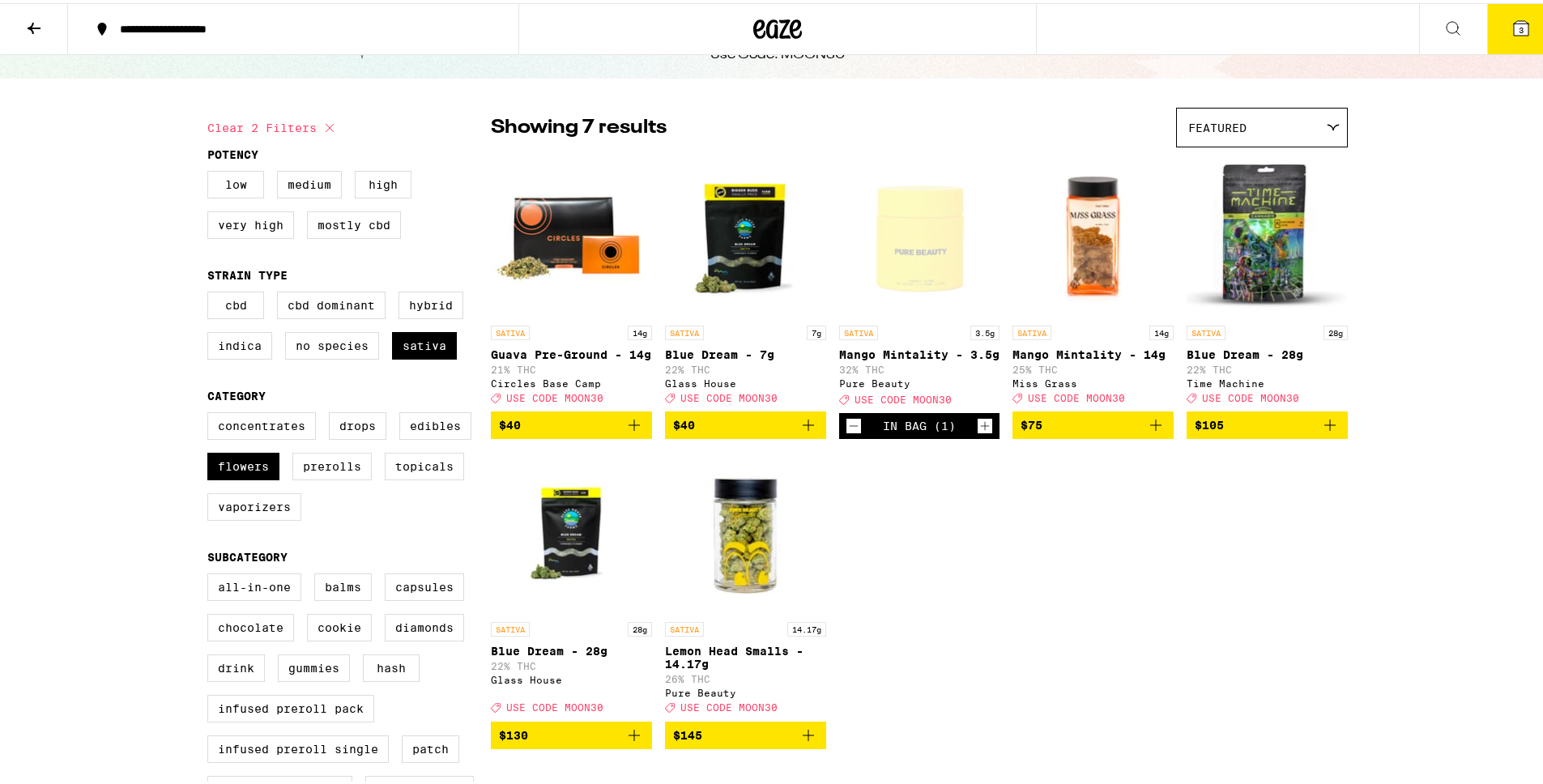
click at [1503, 38] on button "3" at bounding box center [1522, 26] width 68 height 50
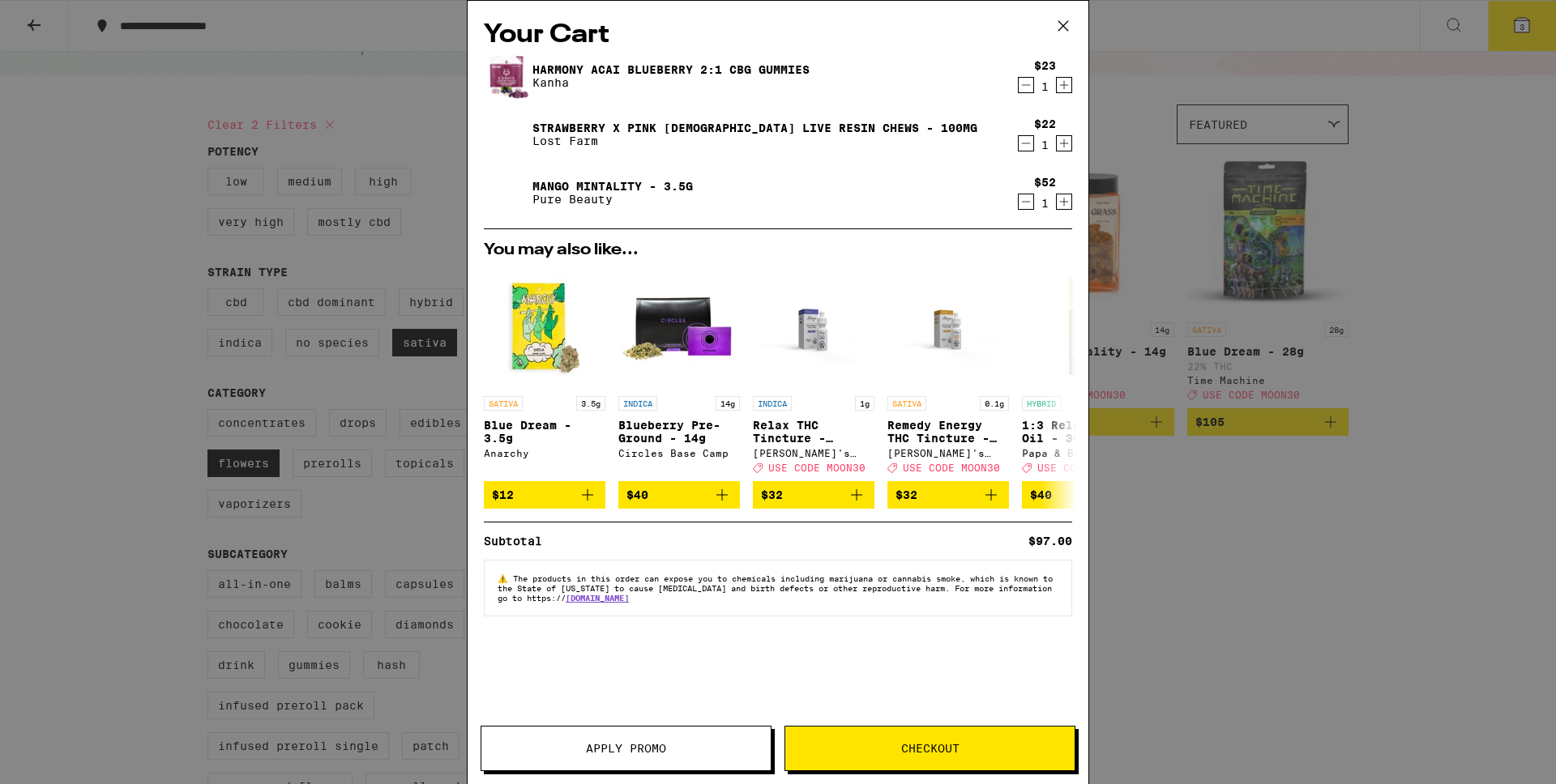
click at [738, 747] on span "Apply Promo" at bounding box center [626, 748] width 289 height 12
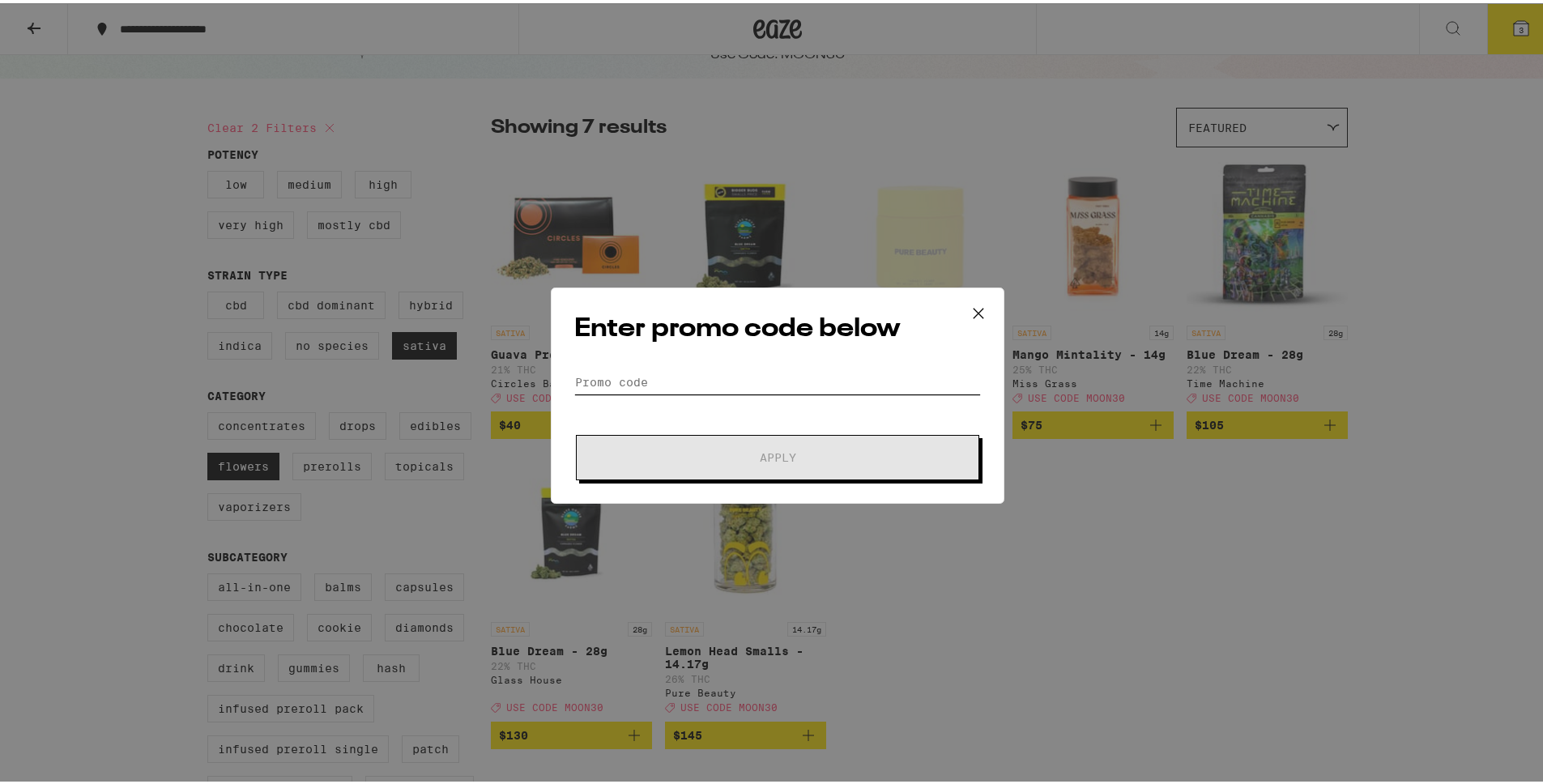
click at [754, 367] on input "Promo Code" at bounding box center [777, 379] width 406 height 24
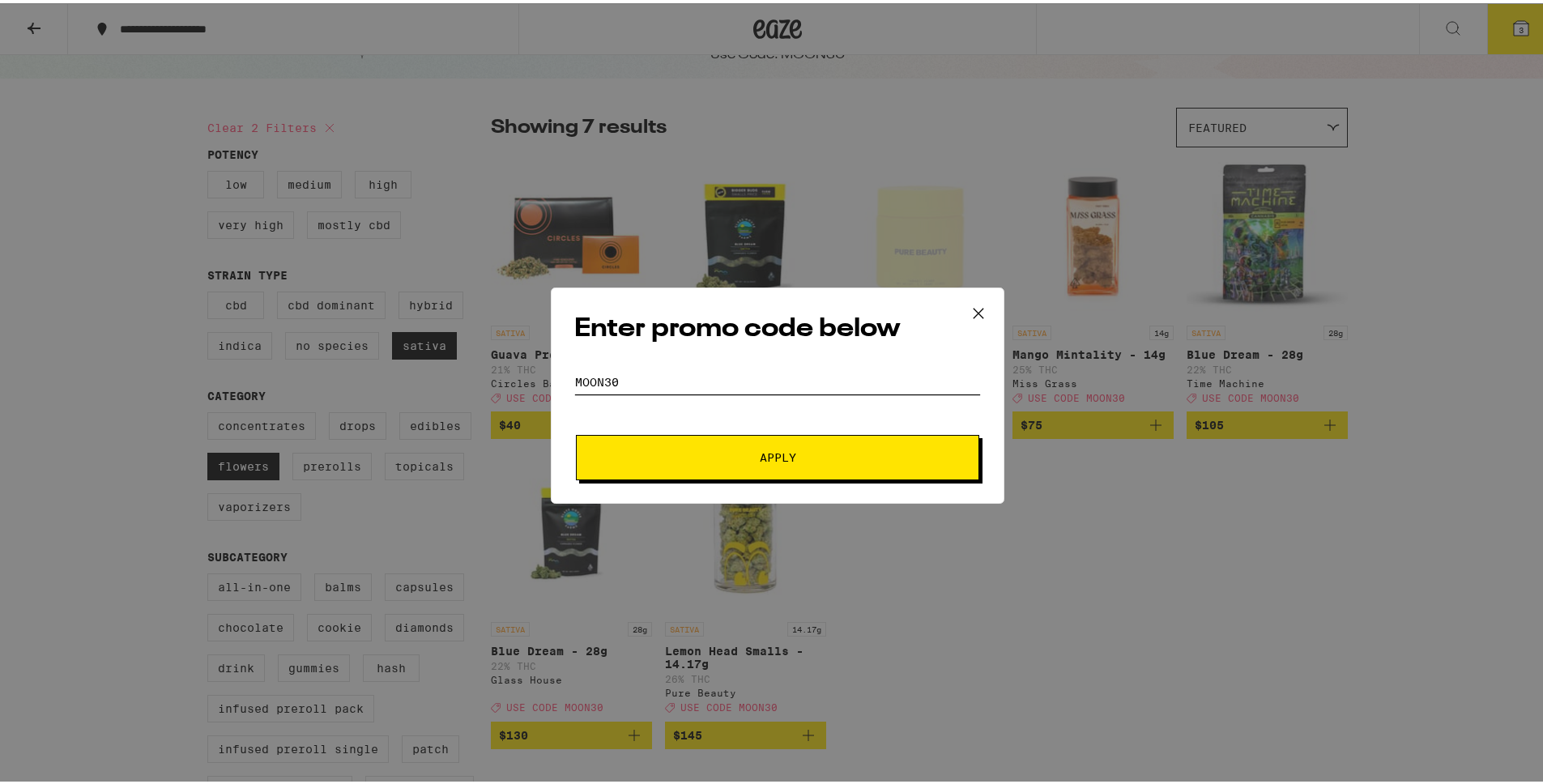
type input "MOON30"
click at [806, 442] on button "Apply" at bounding box center [778, 455] width 404 height 46
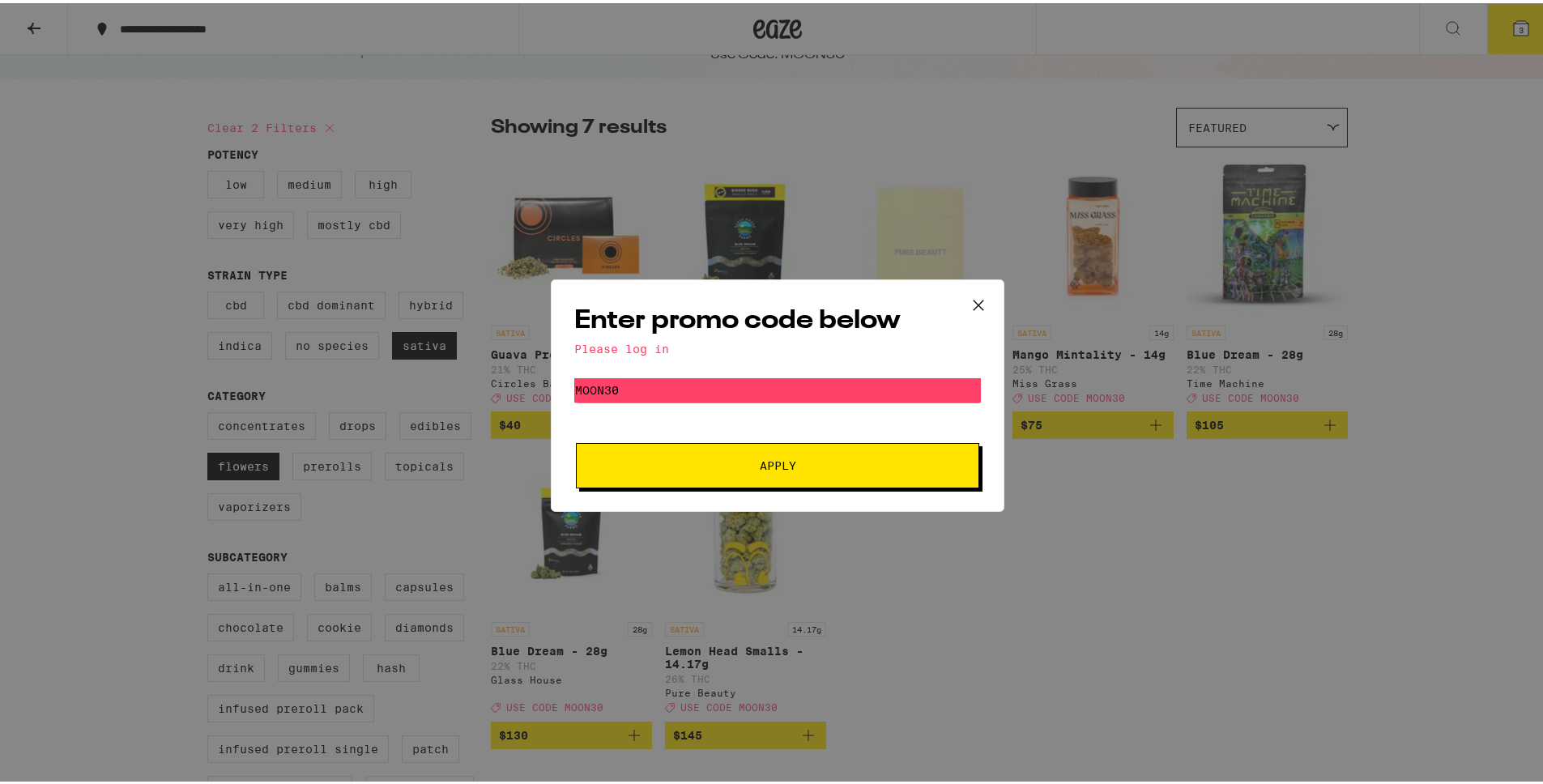
click at [974, 307] on icon at bounding box center [978, 302] width 24 height 24
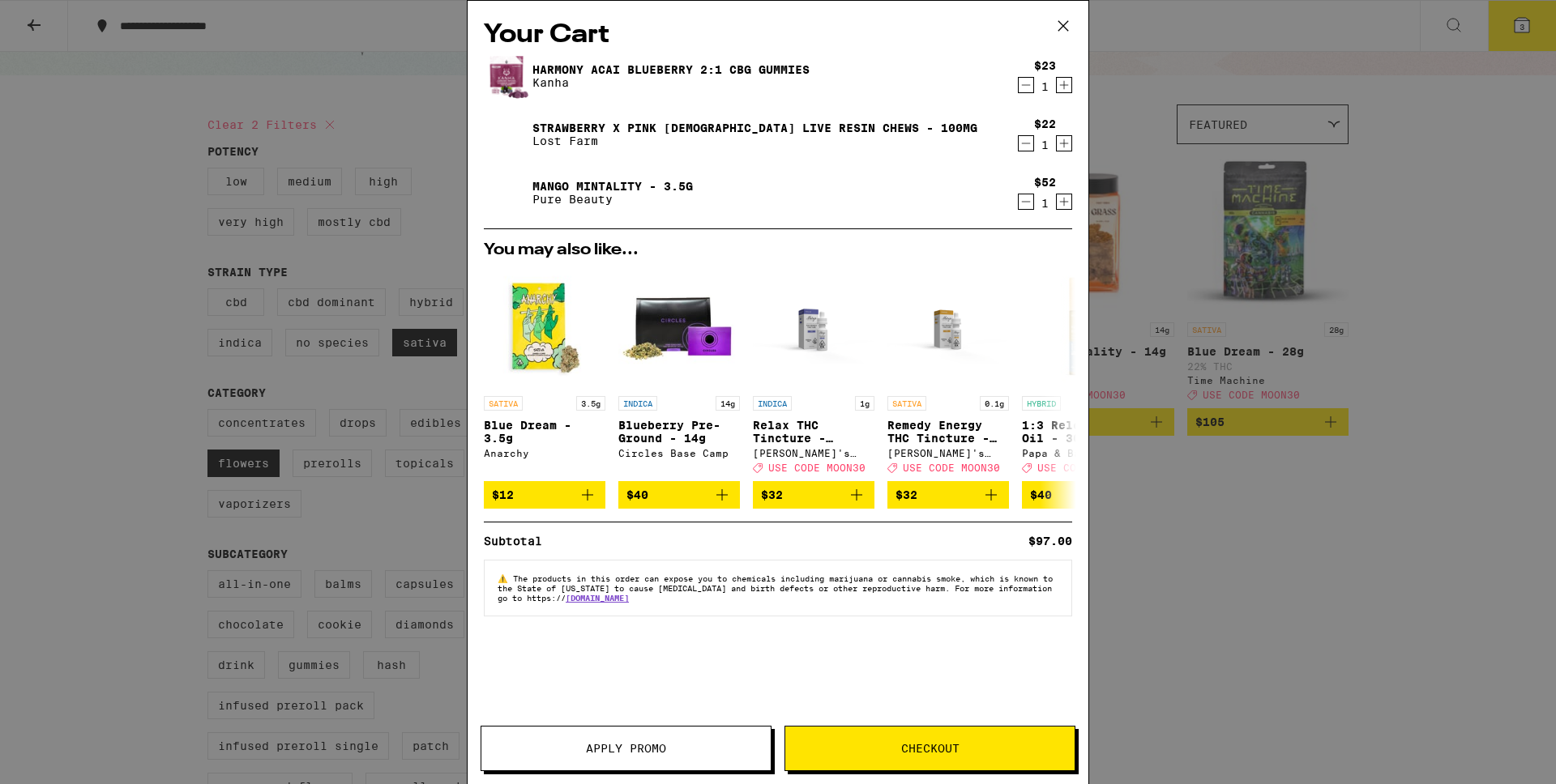
click at [1064, 27] on icon at bounding box center [1063, 26] width 10 height 10
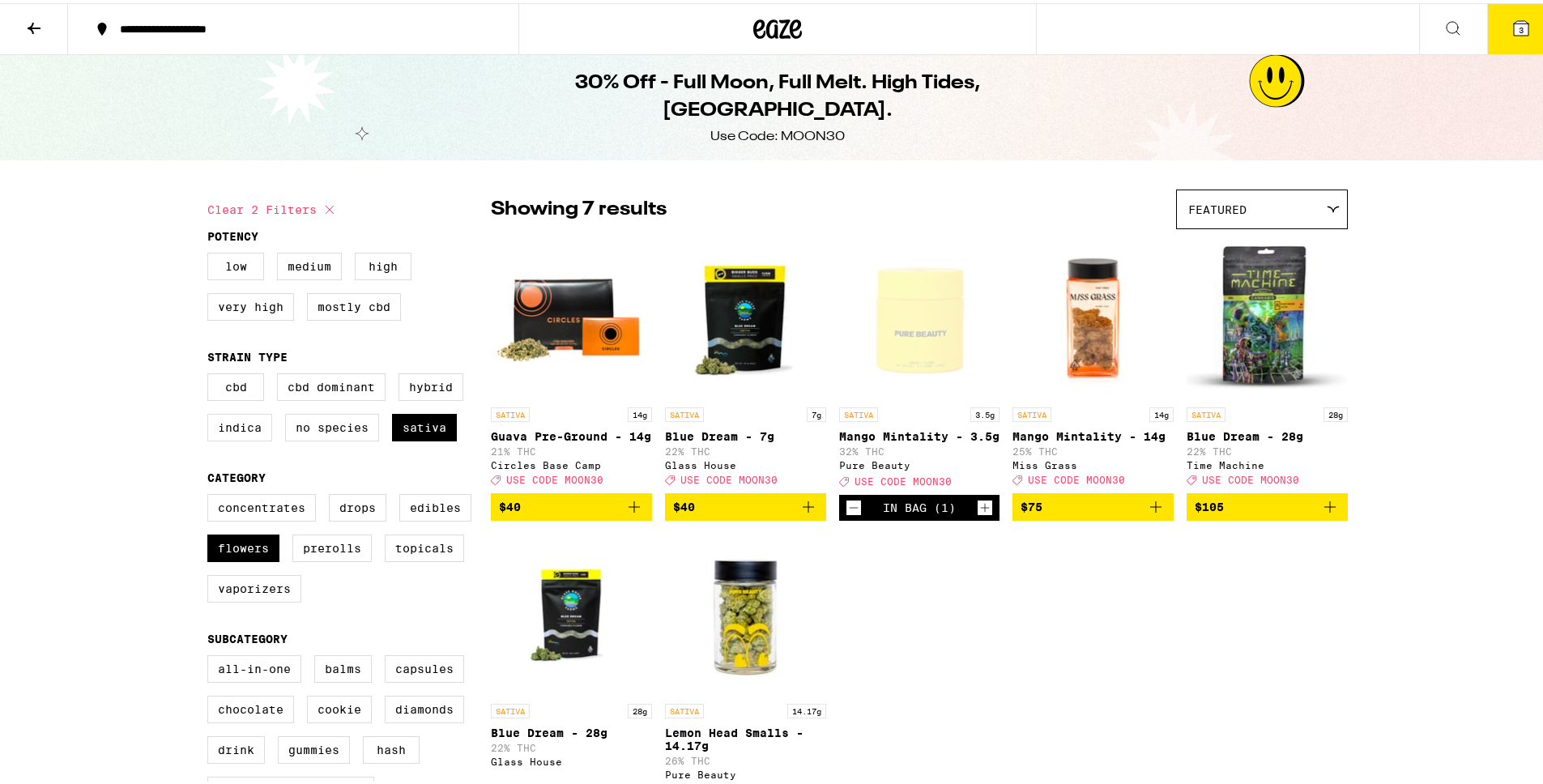
click at [17, 27] on button at bounding box center [34, 26] width 68 height 51
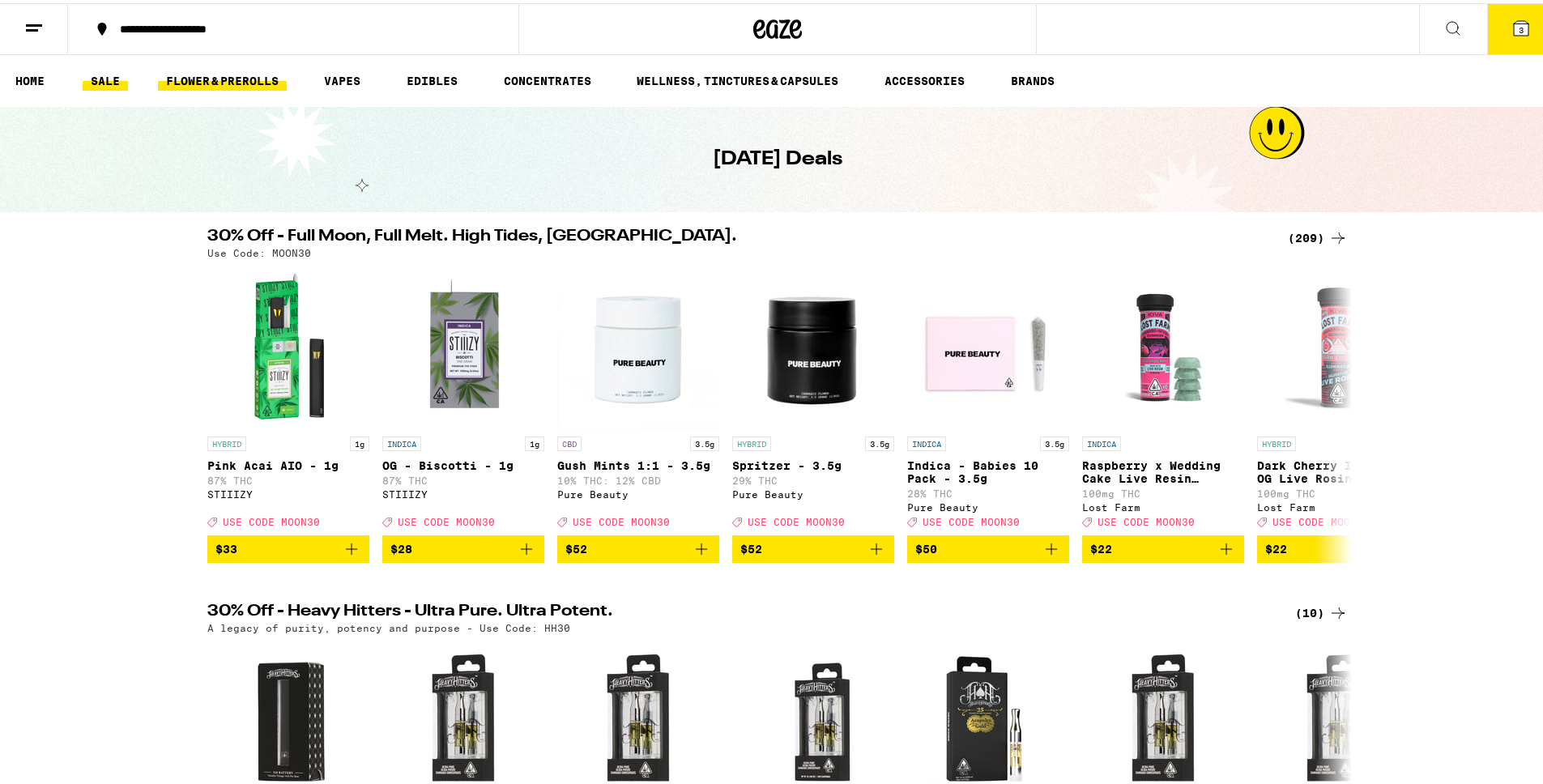
click at [269, 85] on link "FLOWER & PREROLLS" at bounding box center [222, 78] width 129 height 20
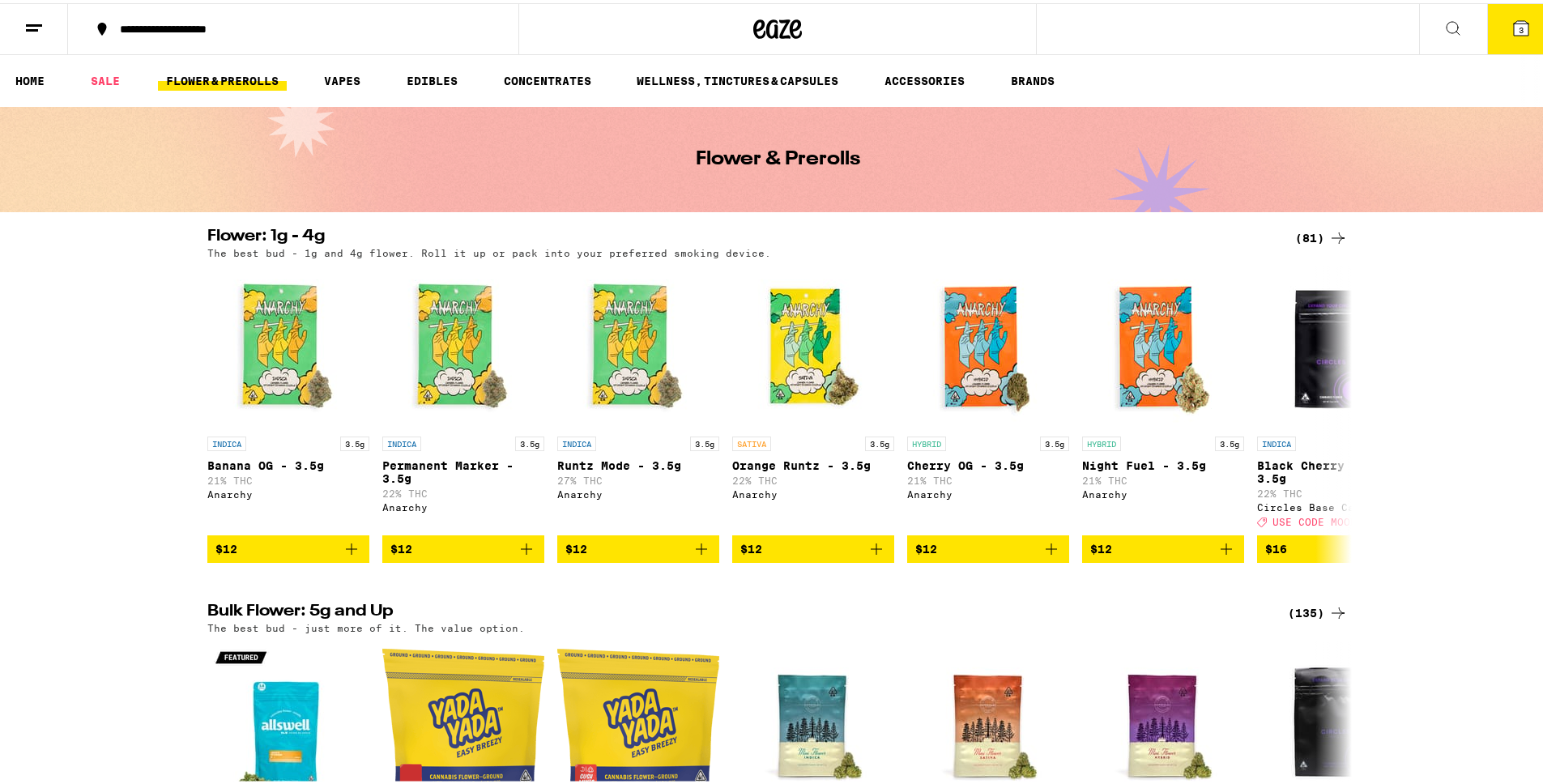
click at [1318, 238] on div "(81)" at bounding box center [1322, 235] width 53 height 20
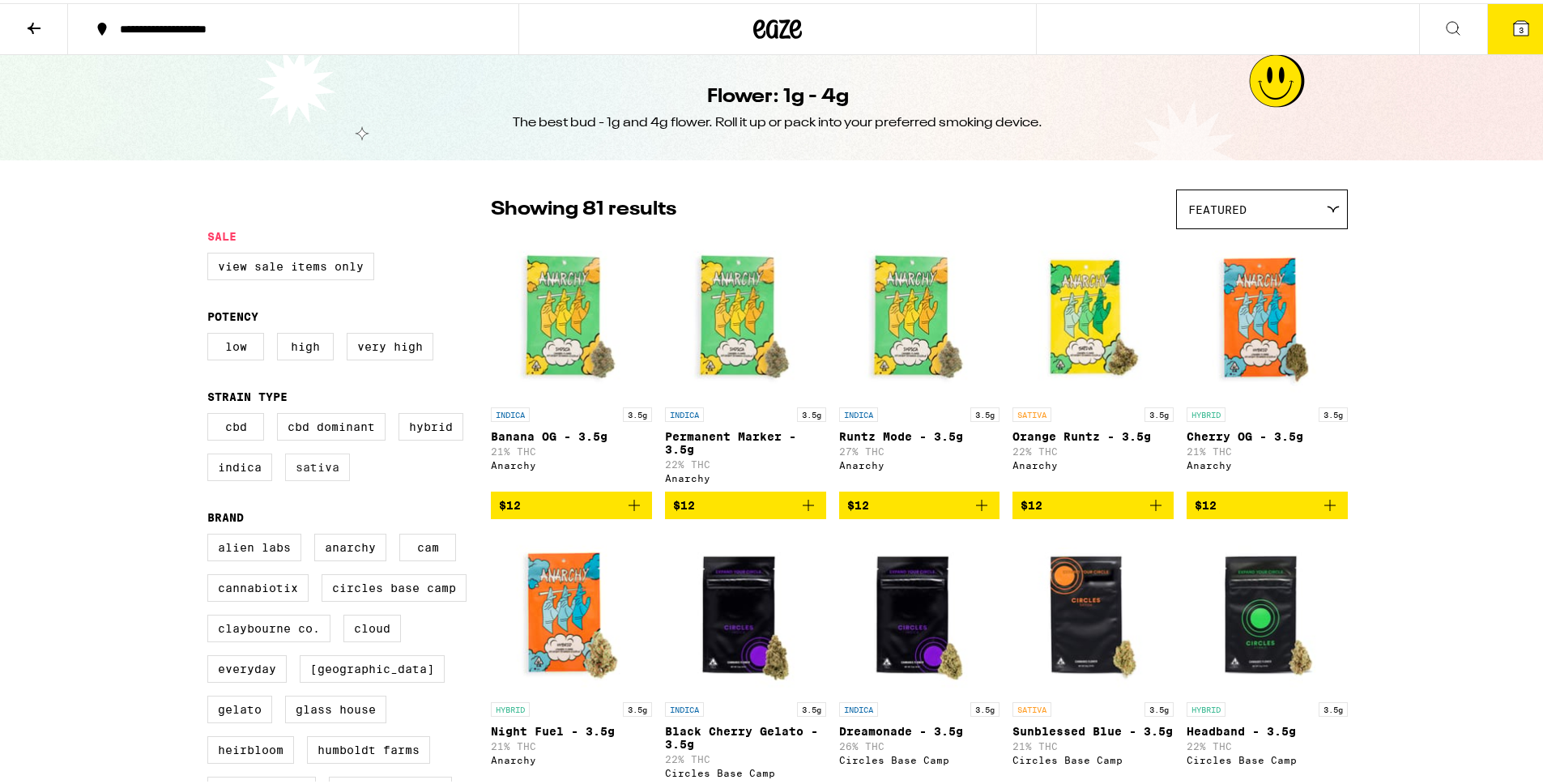
click at [292, 469] on label "Sativa" at bounding box center [317, 463] width 65 height 28
click at [212, 413] on input "Sativa" at bounding box center [211, 413] width 1 height 1
checkbox input "true"
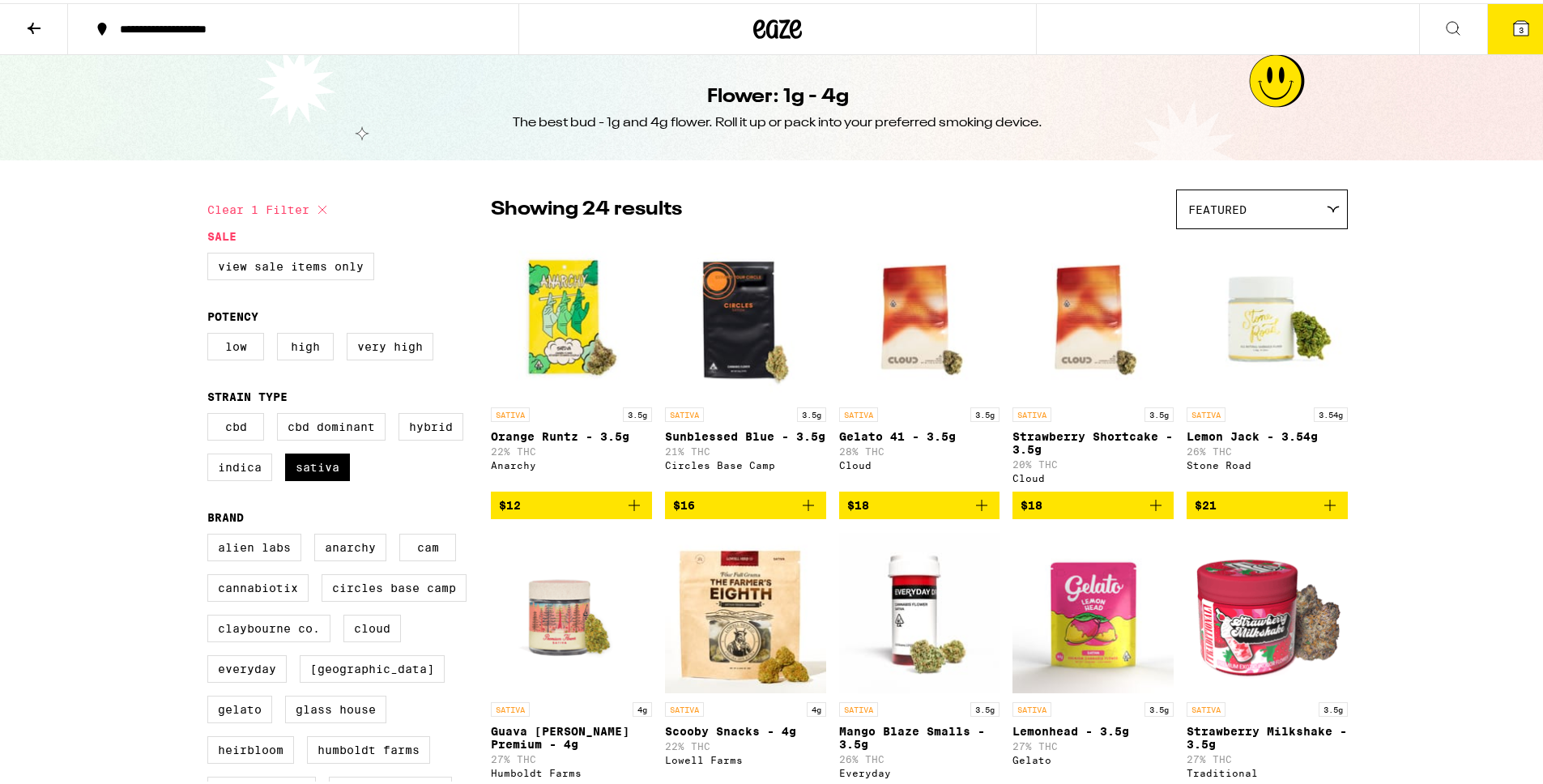
click at [1500, 37] on button "3" at bounding box center [1522, 26] width 68 height 50
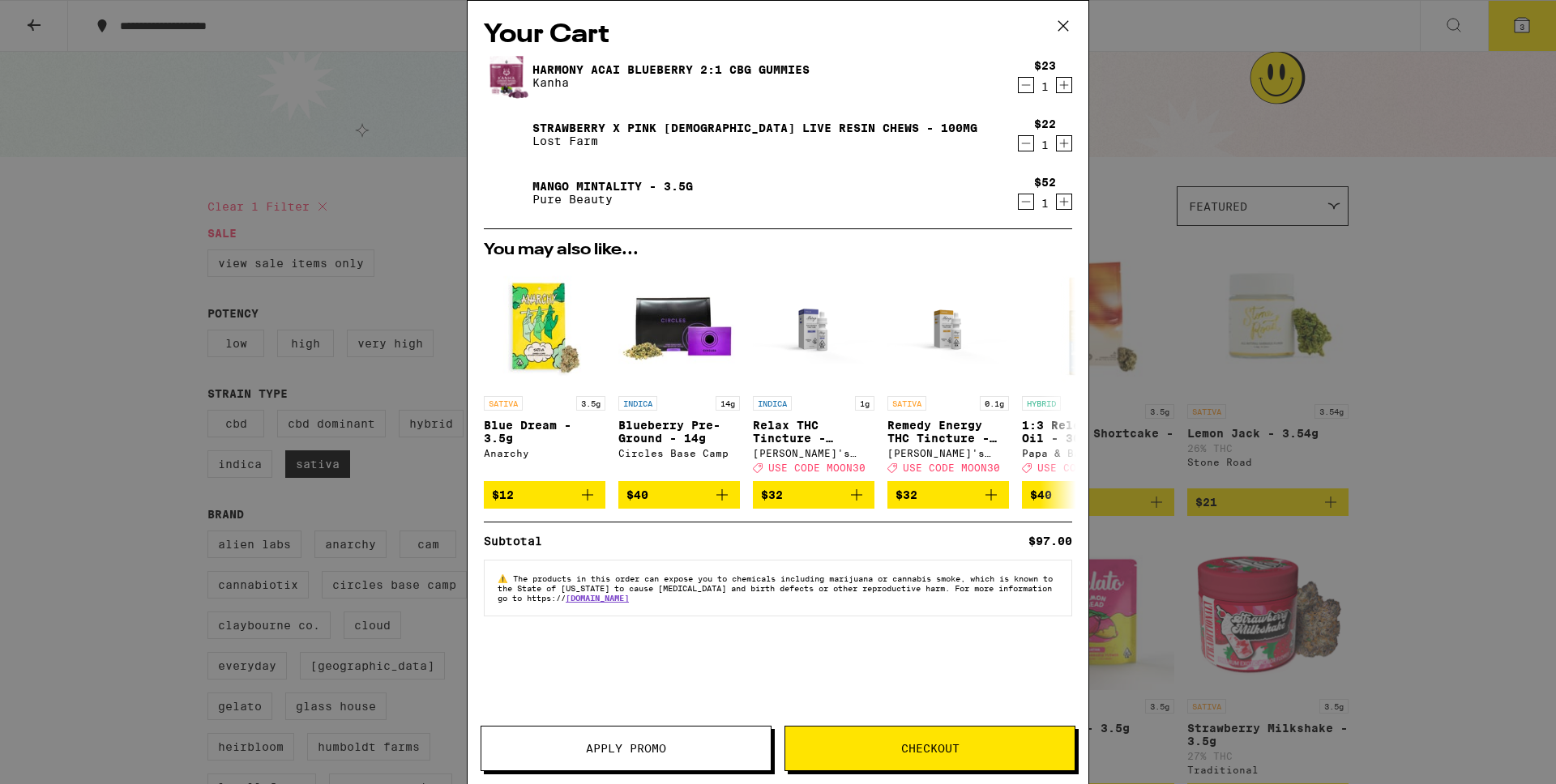
click at [1414, 285] on div "Your Cart Harmony Acai Blueberry 2:1 CBG Gummies Kanha $23 1 Strawberry x Pink …" at bounding box center [778, 392] width 1556 height 784
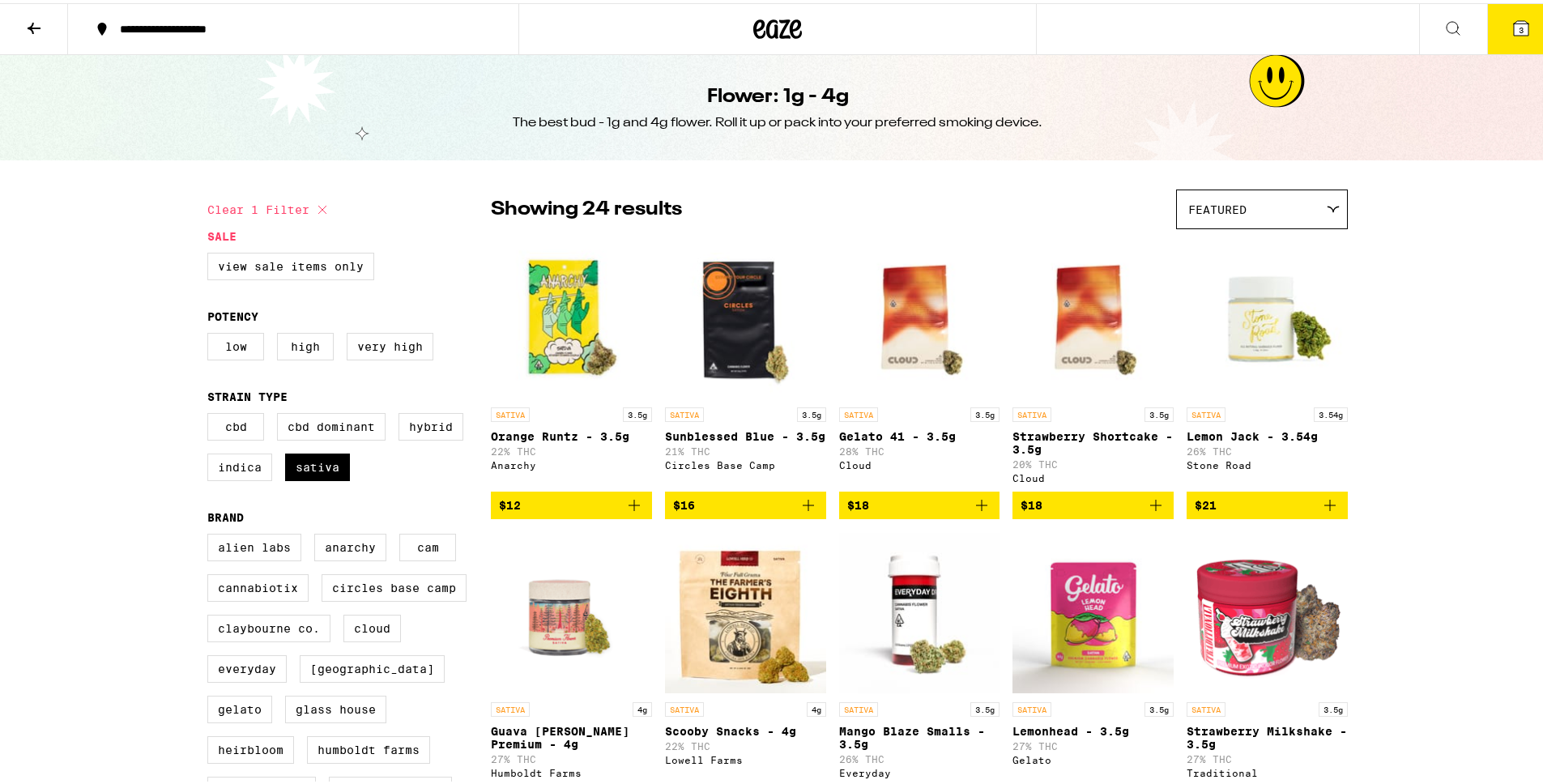
click at [1512, 30] on icon at bounding box center [1522, 25] width 20 height 20
